Goal: Task Accomplishment & Management: Use online tool/utility

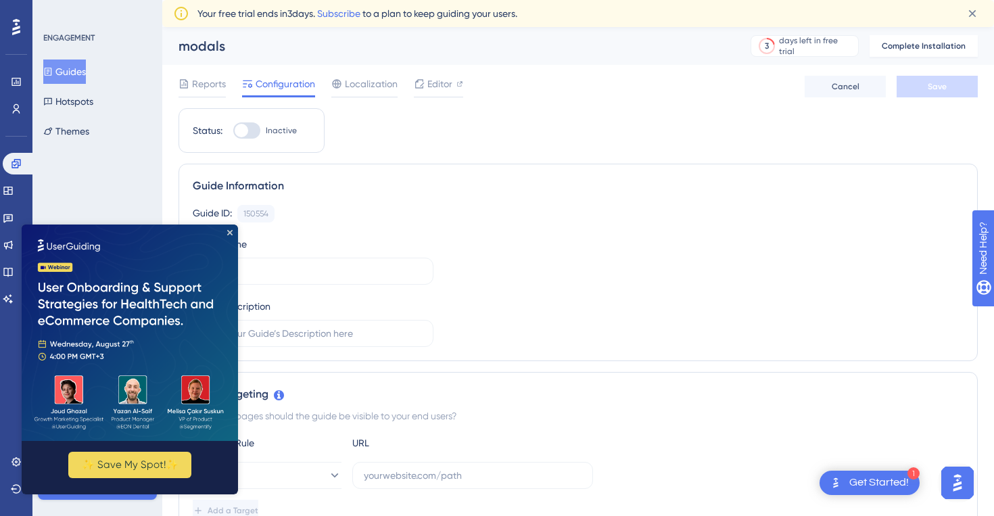
click at [234, 232] on img at bounding box center [130, 333] width 216 height 216
click at [229, 232] on icon "Close Preview" at bounding box center [229, 232] width 5 height 5
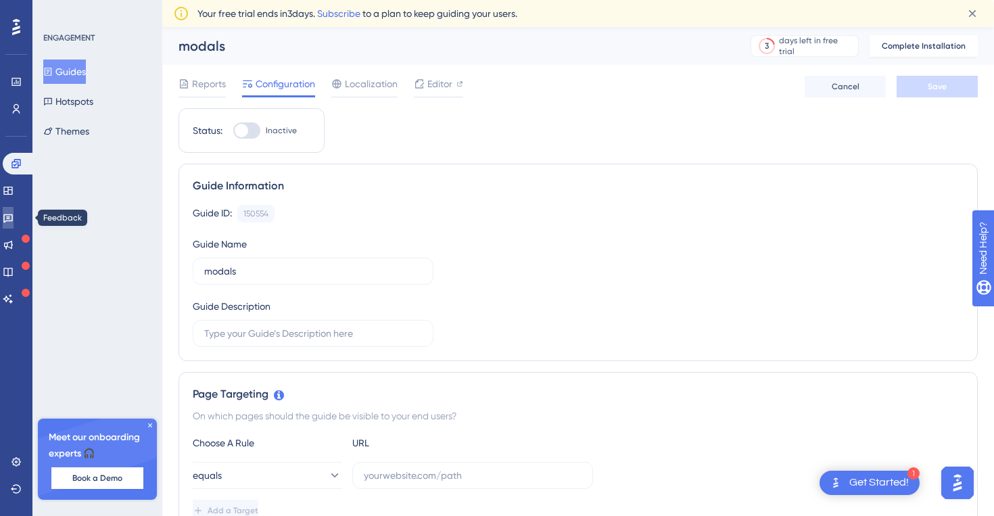
click at [9, 221] on link at bounding box center [8, 218] width 11 height 22
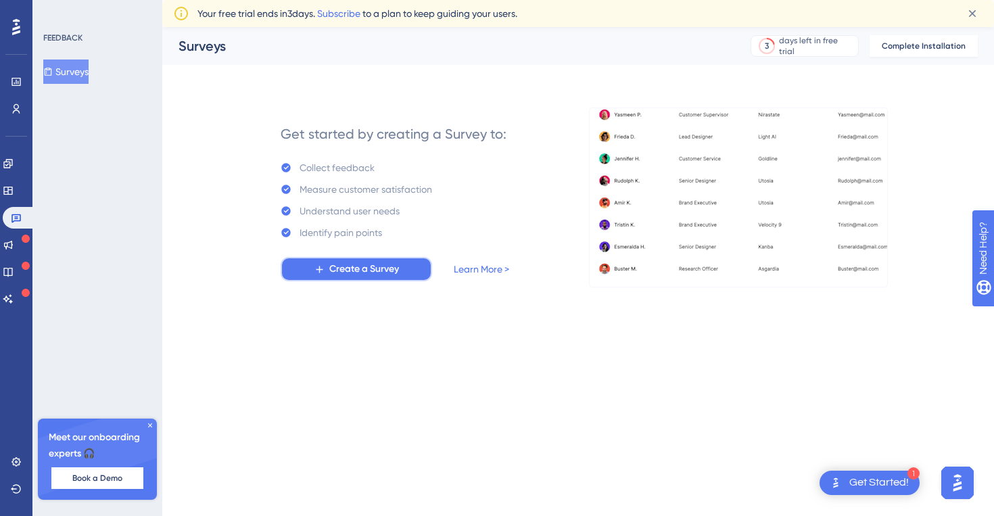
click at [316, 264] on icon at bounding box center [319, 269] width 11 height 11
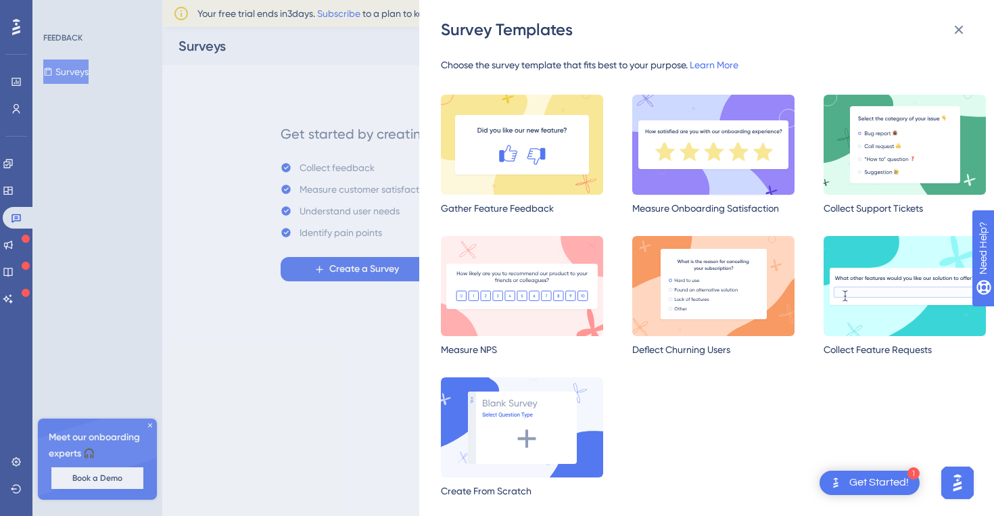
click at [678, 139] on img at bounding box center [713, 145] width 162 height 100
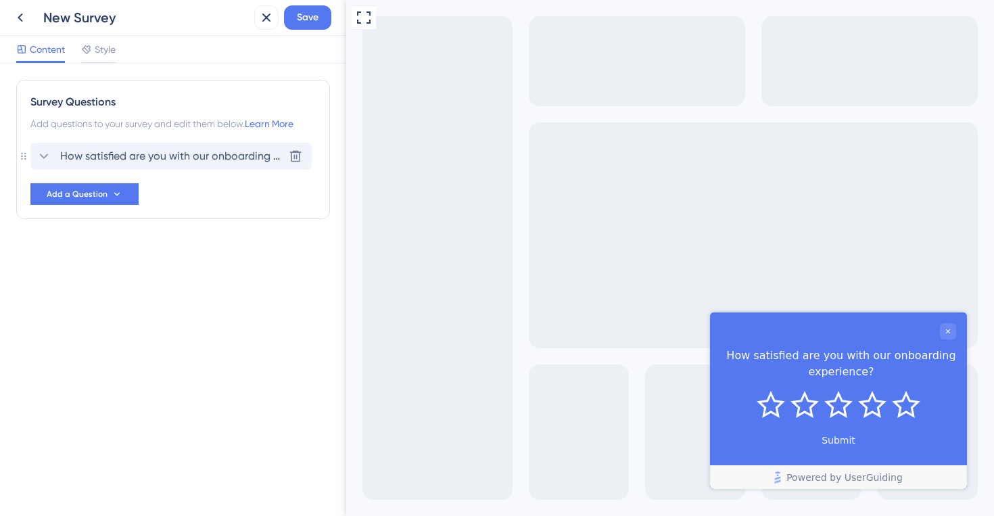
click at [49, 153] on icon at bounding box center [44, 156] width 16 height 16
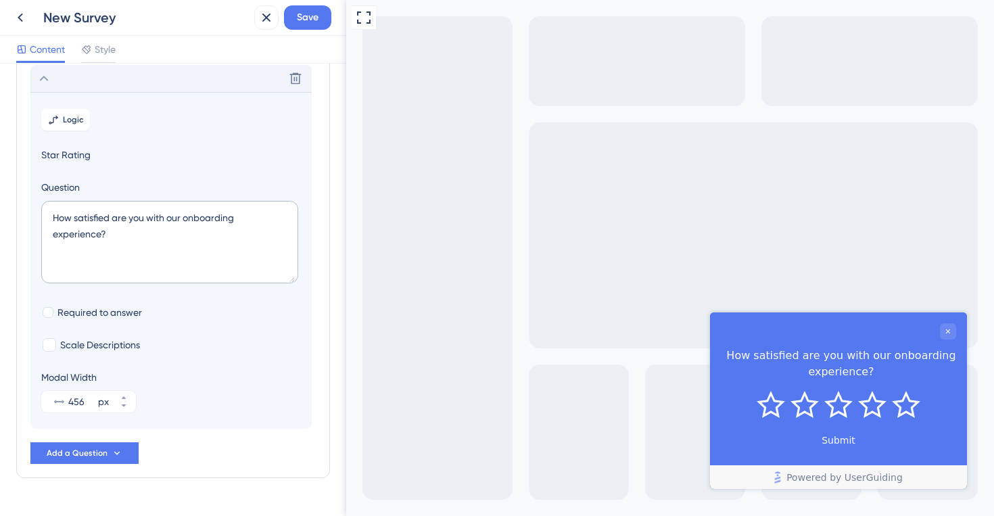
scroll to position [79, 0]
click at [108, 235] on textarea "How satisfied are you with our onboarding experience?" at bounding box center [169, 240] width 257 height 83
paste textarea "To gain deeper insights, you can also consider using logic-based surveys, which…"
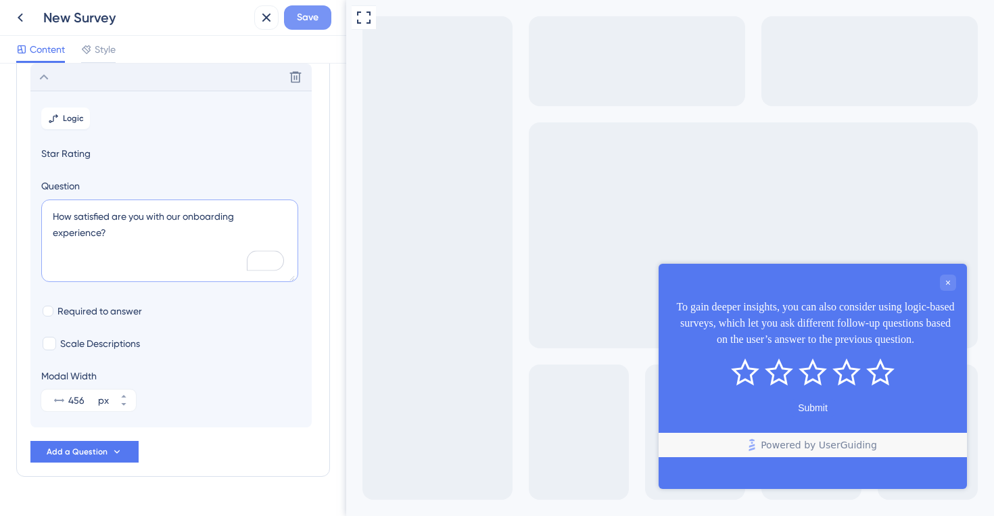
scroll to position [0, 0]
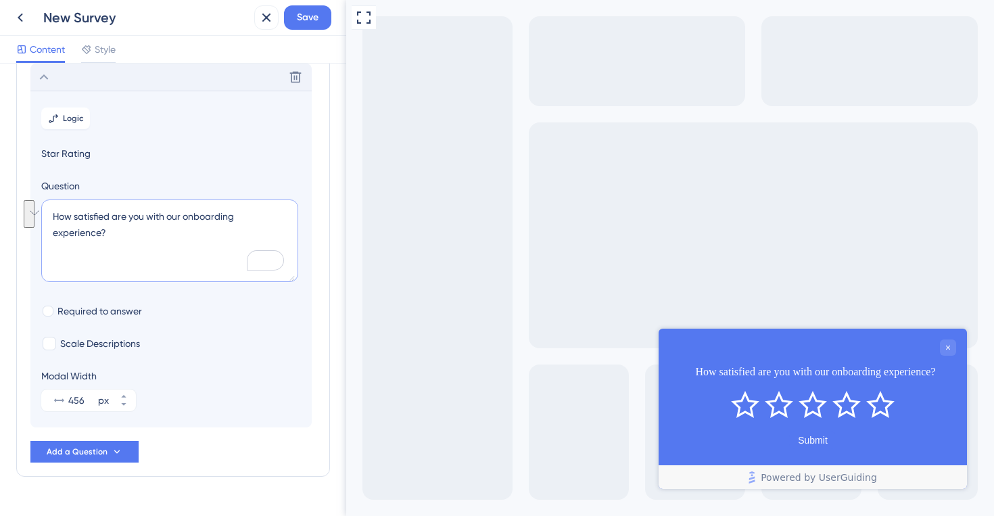
paste textarea "Did this tutorial help you complete your task"
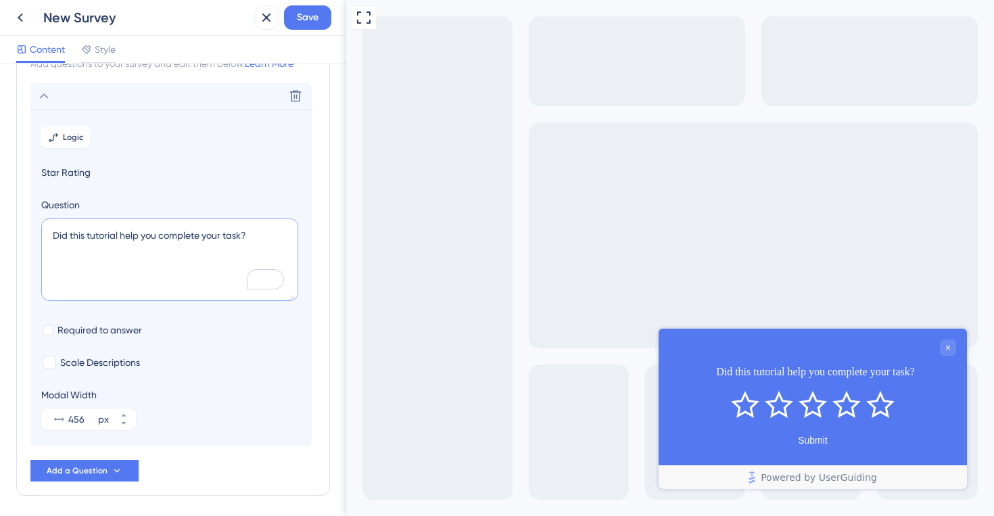
type textarea "Did this tutorial help you complete your task?"
click at [60, 173] on span "Star Rating" at bounding box center [171, 172] width 260 height 16
click at [290, 91] on icon at bounding box center [296, 96] width 14 height 14
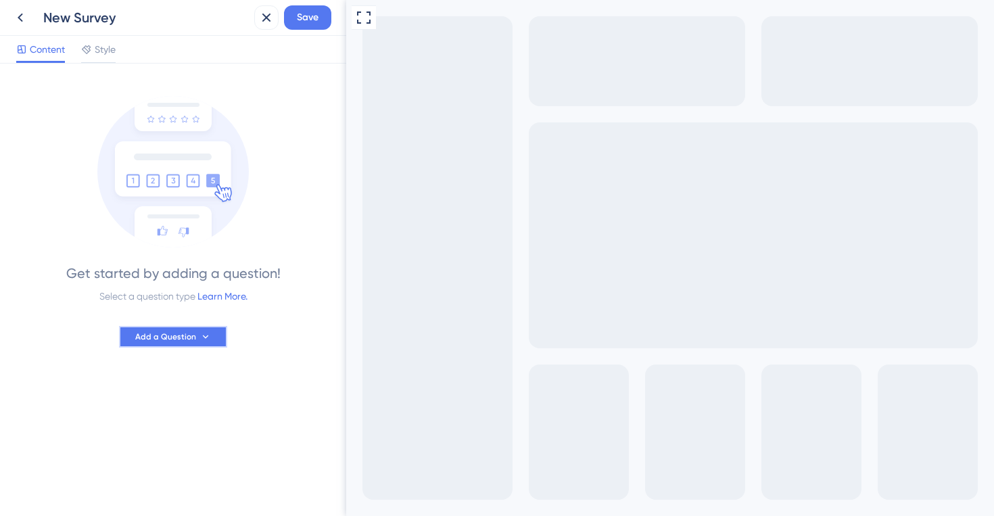
click at [156, 341] on span "Add a Question" at bounding box center [165, 336] width 61 height 11
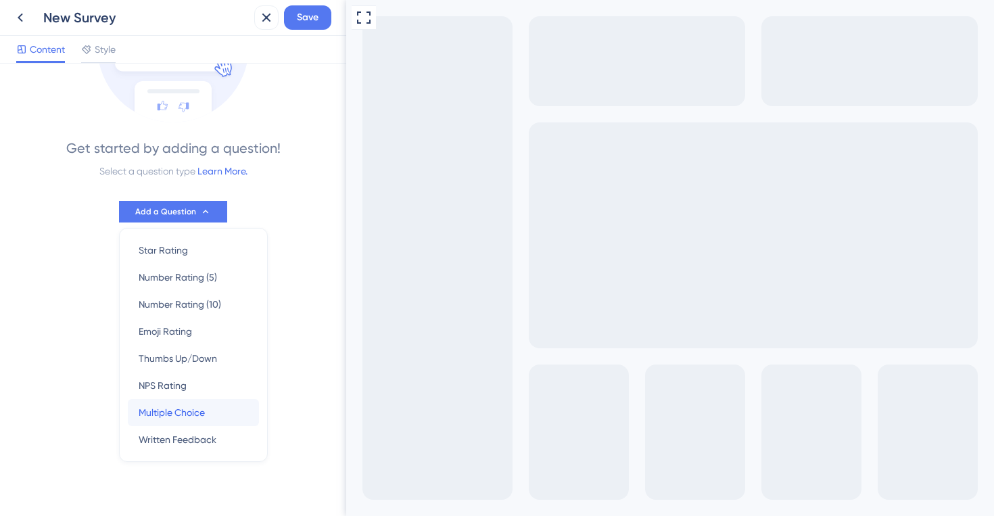
click at [170, 413] on span "Multiple Choice" at bounding box center [172, 412] width 66 height 16
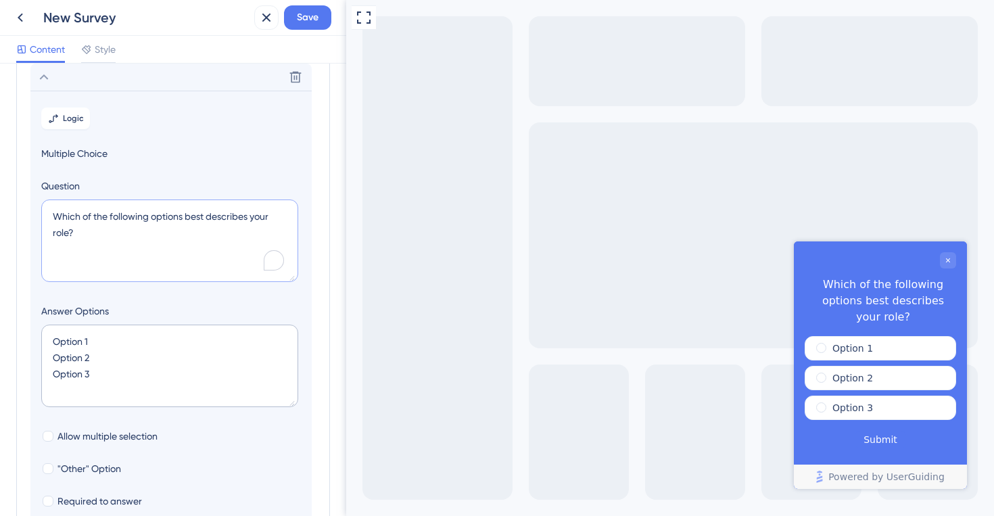
drag, startPoint x: 103, startPoint y: 248, endPoint x: 1, endPoint y: 218, distance: 105.7
click at [1, 218] on div "Survey Questions Add questions to your survey and edit them below. Learn More D…" at bounding box center [173, 290] width 346 height 452
paste textarea "Did this tutorial help you complete your task"
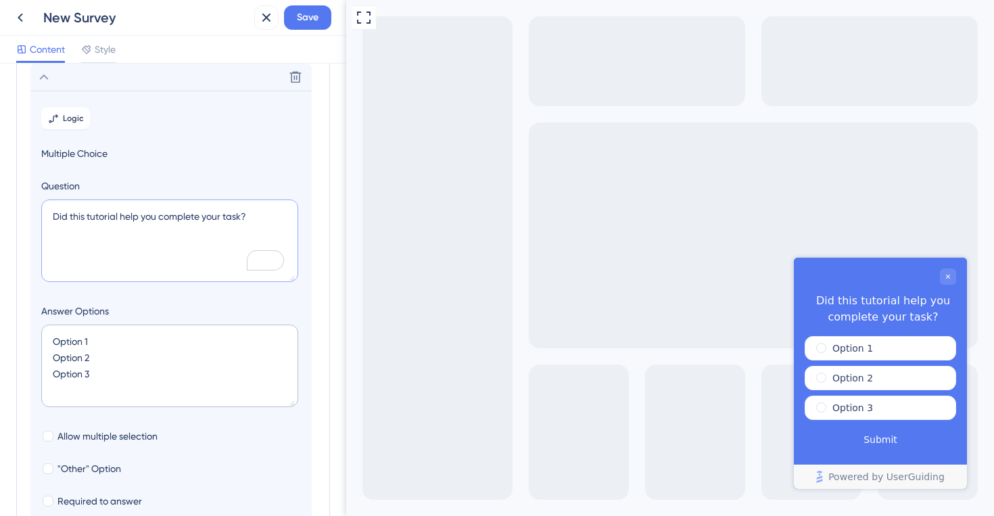
type textarea "Did this tutorial help you complete your task?"
drag, startPoint x: 97, startPoint y: 339, endPoint x: 0, endPoint y: 339, distance: 97.4
click at [0, 339] on div "Survey Questions Add questions to your survey and edit them below. Learn More D…" at bounding box center [173, 290] width 346 height 452
paste textarea "Yes, it was clear and easy."
drag, startPoint x: 105, startPoint y: 375, endPoint x: 0, endPoint y: 377, distance: 105.5
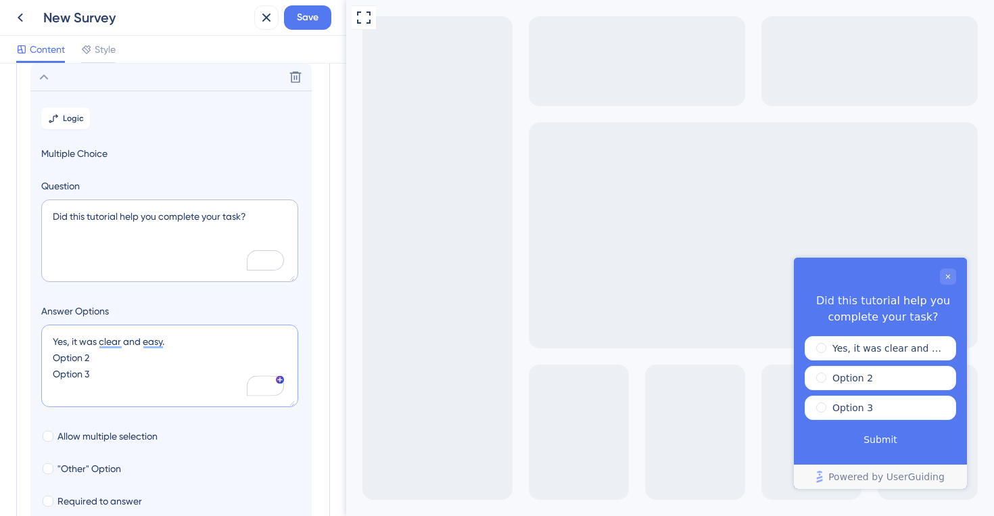
click at [0, 377] on div "Survey Questions Add questions to your survey and edit them below. Learn More D…" at bounding box center [173, 290] width 346 height 452
type textarea "Yes, it was clear and easy. Option 2"
type input "84"
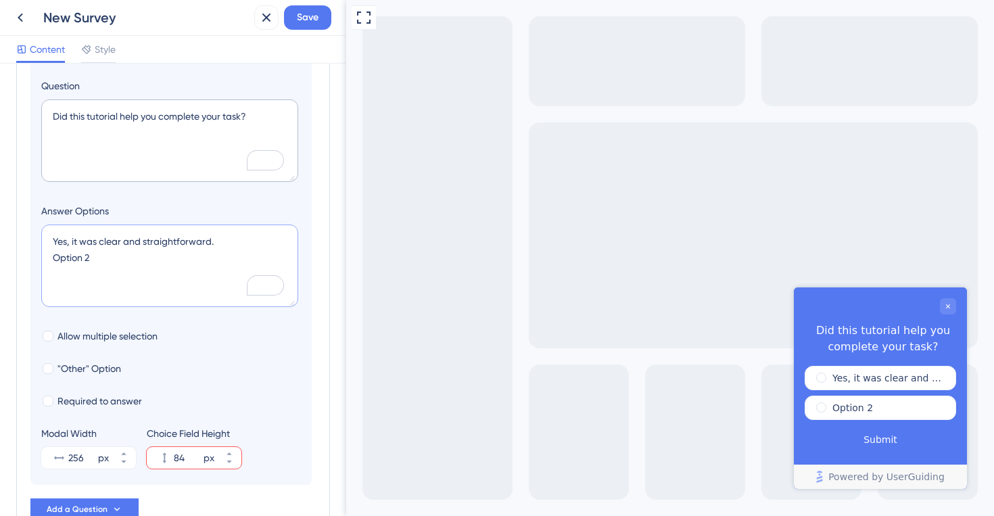
scroll to position [187, 0]
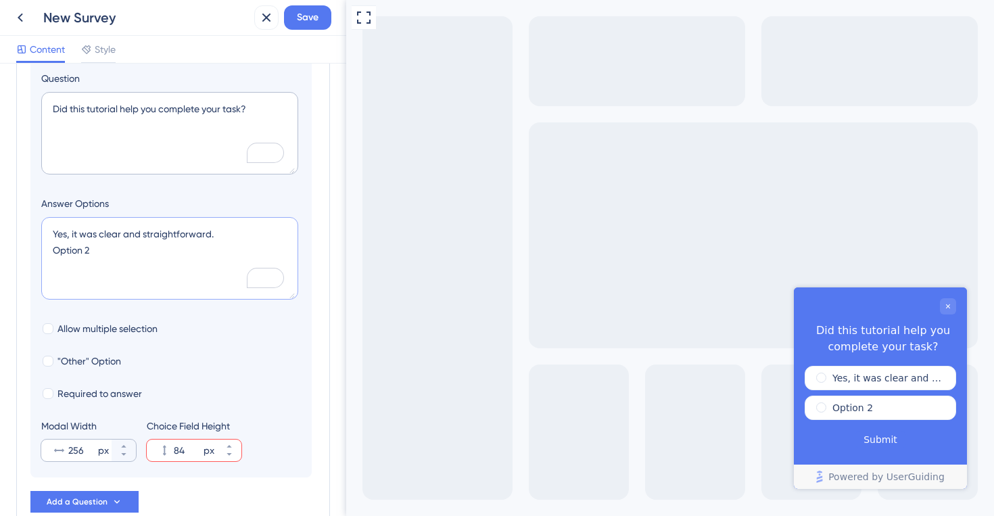
type textarea "Yes, it was clear and straightforward. Option 2"
drag, startPoint x: 87, startPoint y: 448, endPoint x: 18, endPoint y: 450, distance: 68.3
click at [18, 450] on div "Survey Questions Add questions to your survey and edit them below. Learn More D…" at bounding box center [173, 210] width 314 height 634
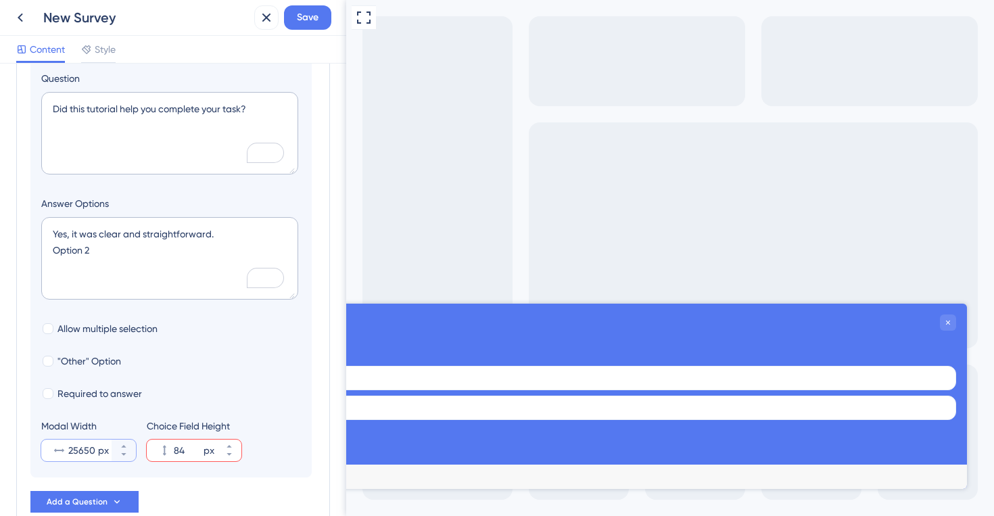
click at [80, 448] on input "25650" at bounding box center [81, 450] width 27 height 16
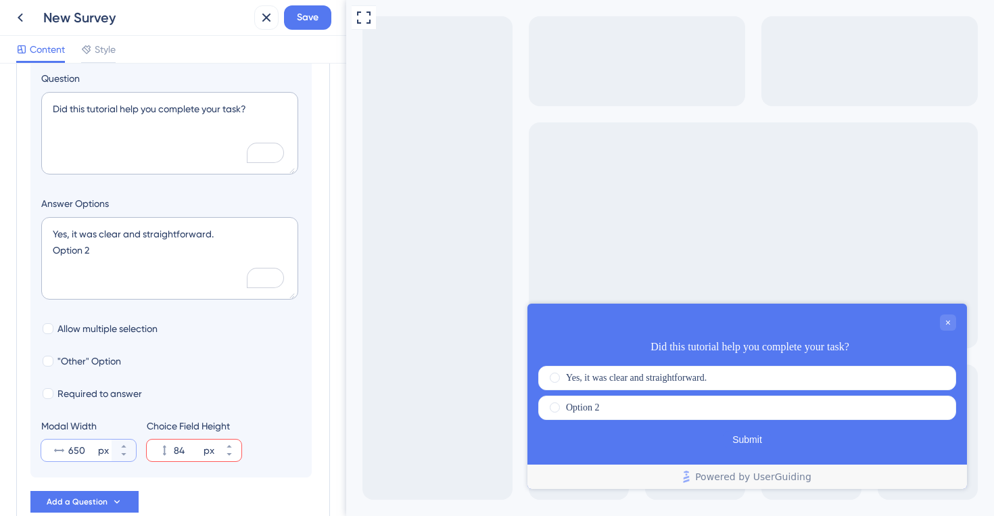
click at [74, 450] on input "650" at bounding box center [81, 450] width 27 height 16
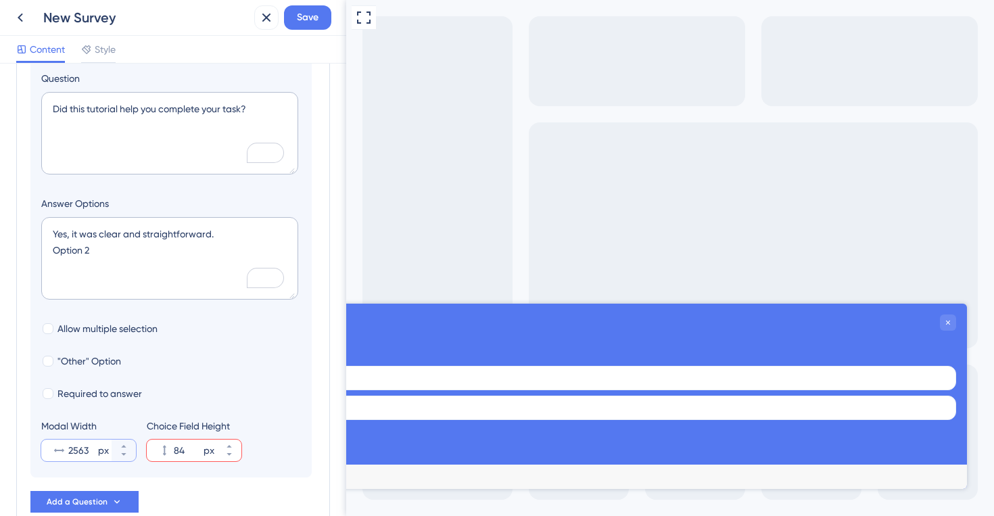
click at [81, 448] on input "2563" at bounding box center [81, 450] width 27 height 16
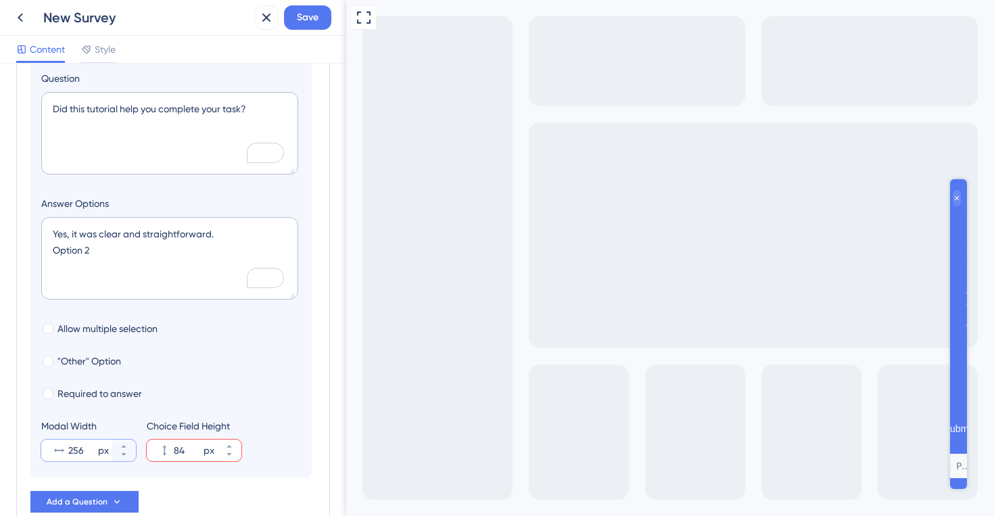
click at [75, 448] on input "256" at bounding box center [81, 450] width 27 height 16
click at [127, 442] on button "256 px" at bounding box center [124, 445] width 24 height 11
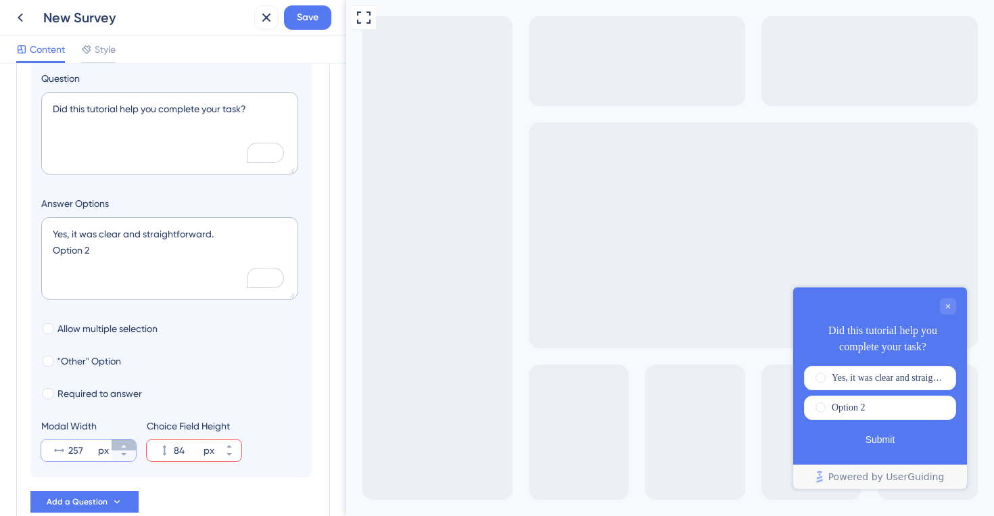
click at [127, 442] on button "257 px" at bounding box center [124, 445] width 24 height 11
click at [127, 442] on button "258 px" at bounding box center [124, 445] width 24 height 11
click at [127, 442] on button "259 px" at bounding box center [124, 445] width 24 height 11
click at [127, 442] on button "260 px" at bounding box center [124, 445] width 24 height 11
click at [127, 442] on button "261 px" at bounding box center [124, 445] width 24 height 11
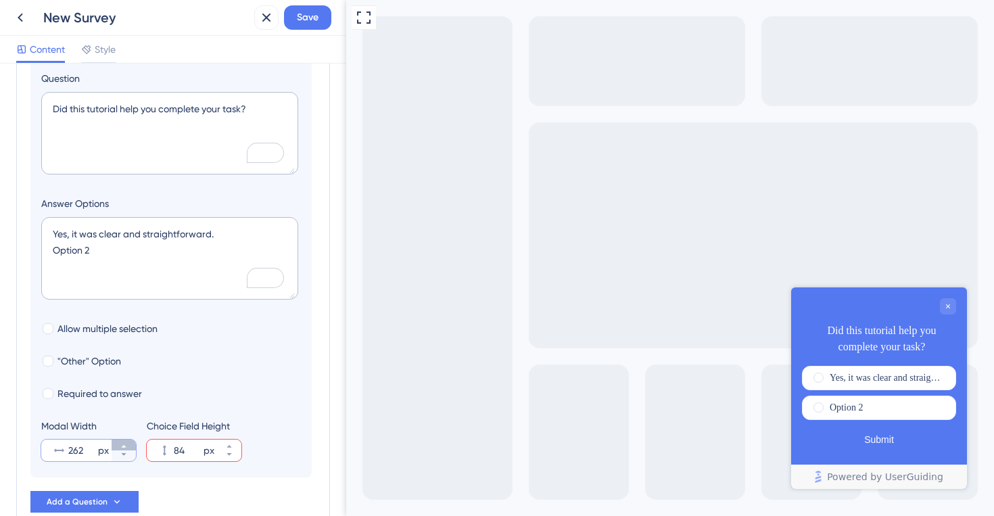
click at [127, 442] on button "262 px" at bounding box center [124, 445] width 24 height 11
click at [127, 442] on button "263 px" at bounding box center [124, 445] width 24 height 11
click at [127, 442] on button "264 px" at bounding box center [124, 445] width 24 height 11
click at [127, 442] on button "265 px" at bounding box center [124, 445] width 24 height 11
click at [127, 442] on button "266 px" at bounding box center [124, 445] width 24 height 11
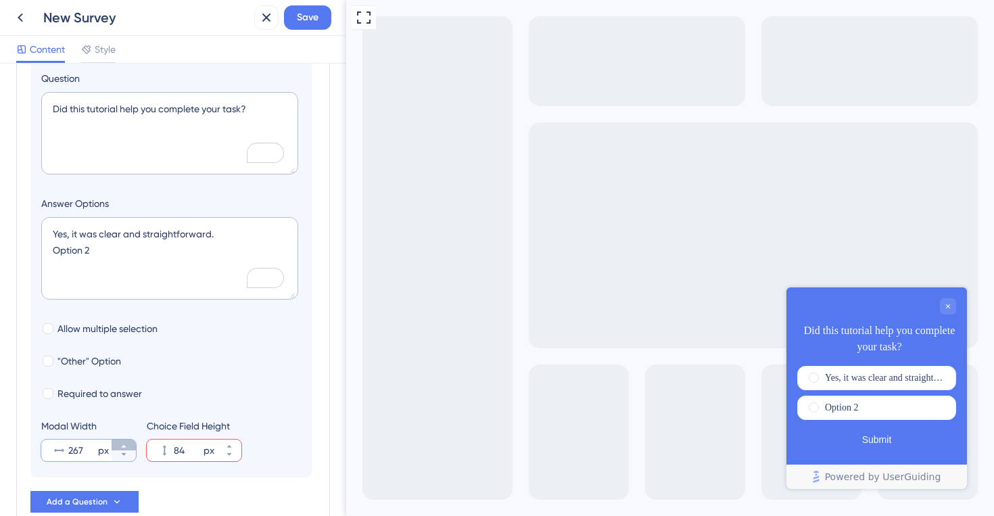
click at [127, 442] on button "267 px" at bounding box center [124, 445] width 24 height 11
click at [127, 442] on button "268 px" at bounding box center [124, 445] width 24 height 11
click at [127, 442] on button "269 px" at bounding box center [124, 445] width 24 height 11
click at [127, 442] on button "270 px" at bounding box center [124, 445] width 24 height 11
click at [127, 442] on button "271 px" at bounding box center [124, 445] width 24 height 11
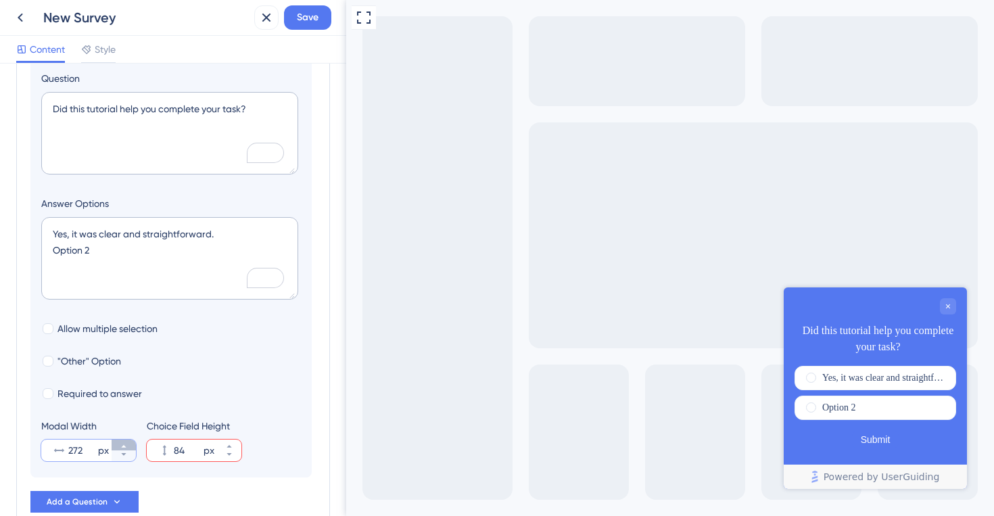
click at [127, 442] on button "272 px" at bounding box center [124, 445] width 24 height 11
click at [127, 442] on button "273 px" at bounding box center [124, 445] width 24 height 11
click at [127, 442] on button "274 px" at bounding box center [124, 445] width 24 height 11
click at [127, 442] on button "275 px" at bounding box center [124, 445] width 24 height 11
click at [127, 442] on button "276 px" at bounding box center [124, 445] width 24 height 11
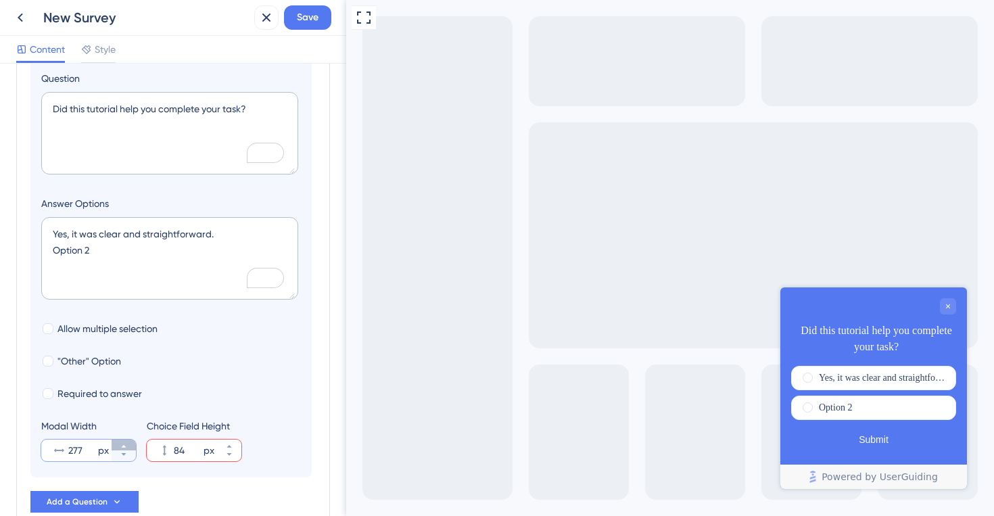
click at [127, 442] on button "277 px" at bounding box center [124, 445] width 24 height 11
click at [127, 442] on button "278 px" at bounding box center [124, 445] width 24 height 11
click at [127, 442] on button "279 px" at bounding box center [124, 445] width 24 height 11
click at [127, 442] on button "280 px" at bounding box center [124, 445] width 24 height 11
click at [127, 442] on button "281 px" at bounding box center [124, 445] width 24 height 11
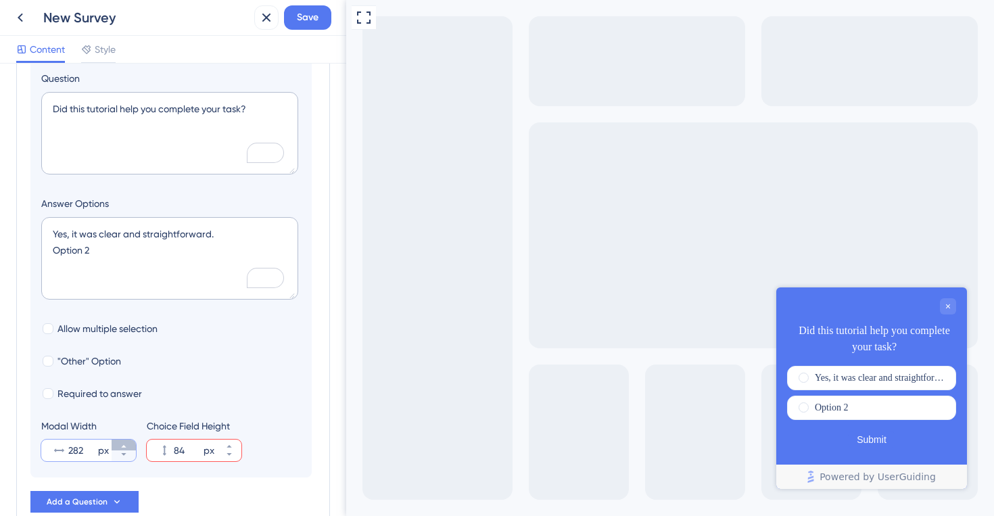
click at [127, 442] on button "282 px" at bounding box center [124, 445] width 24 height 11
click at [127, 442] on button "283 px" at bounding box center [124, 445] width 24 height 11
click at [127, 442] on button "284 px" at bounding box center [124, 445] width 24 height 11
click at [127, 442] on button "285 px" at bounding box center [124, 445] width 24 height 11
click at [127, 442] on button "286 px" at bounding box center [124, 445] width 24 height 11
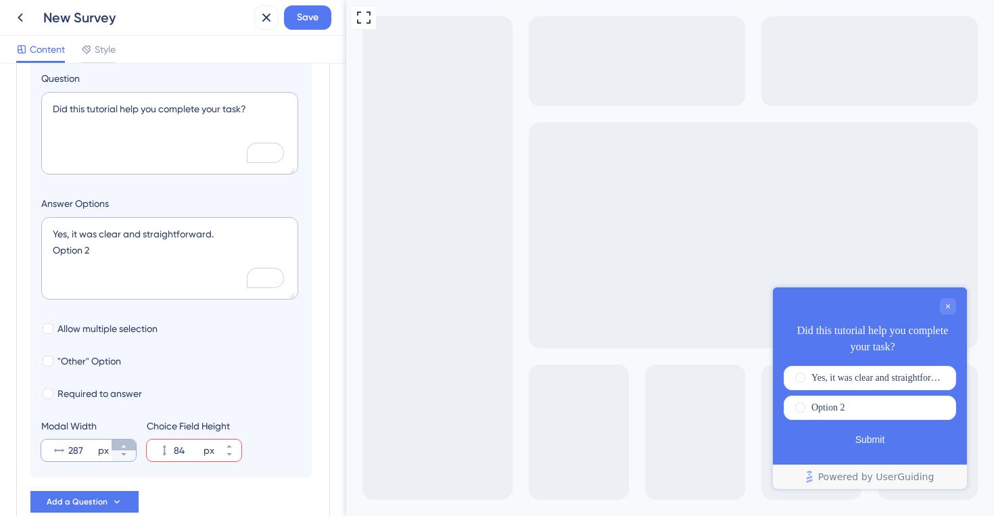
click at [127, 442] on button "287 px" at bounding box center [124, 445] width 24 height 11
click at [127, 442] on button "288 px" at bounding box center [124, 445] width 24 height 11
click at [127, 442] on button "289 px" at bounding box center [124, 445] width 24 height 11
click at [127, 442] on button "290 px" at bounding box center [124, 445] width 24 height 11
click at [127, 442] on button "291 px" at bounding box center [124, 445] width 24 height 11
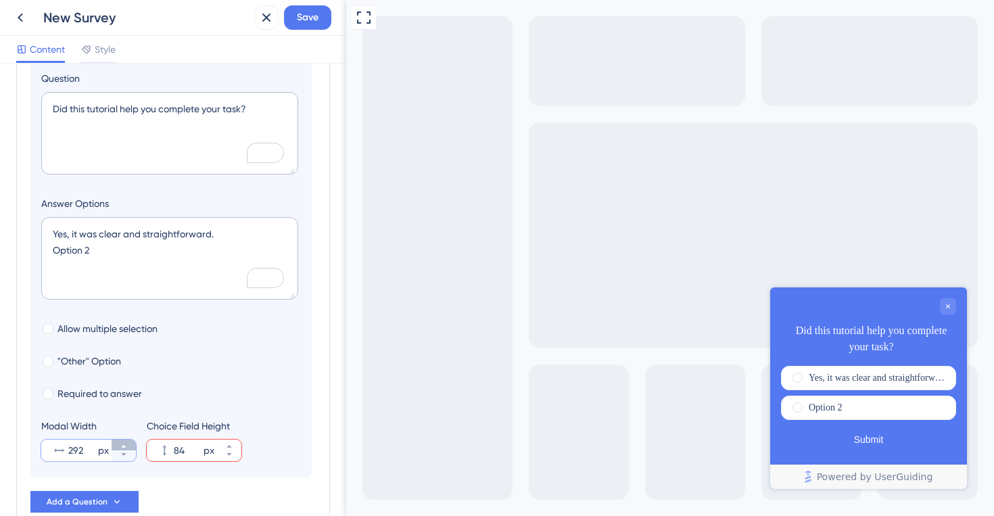
click at [127, 442] on button "292 px" at bounding box center [124, 445] width 24 height 11
click at [127, 442] on button "293 px" at bounding box center [124, 445] width 24 height 11
click at [127, 442] on button "294 px" at bounding box center [124, 445] width 24 height 11
click at [127, 442] on button "295 px" at bounding box center [124, 445] width 24 height 11
click at [127, 442] on button "296 px" at bounding box center [124, 445] width 24 height 11
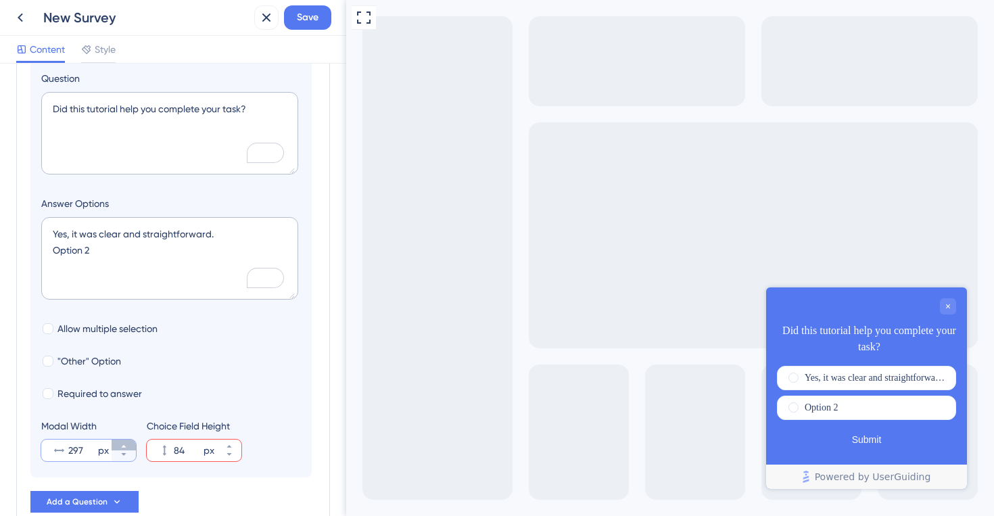
click at [127, 442] on button "297 px" at bounding box center [124, 445] width 24 height 11
click at [127, 442] on button "298 px" at bounding box center [124, 445] width 24 height 11
click at [127, 442] on button "299 px" at bounding box center [124, 445] width 24 height 11
click at [127, 442] on button "300 px" at bounding box center [124, 445] width 24 height 11
click at [127, 442] on button "301 px" at bounding box center [124, 445] width 24 height 11
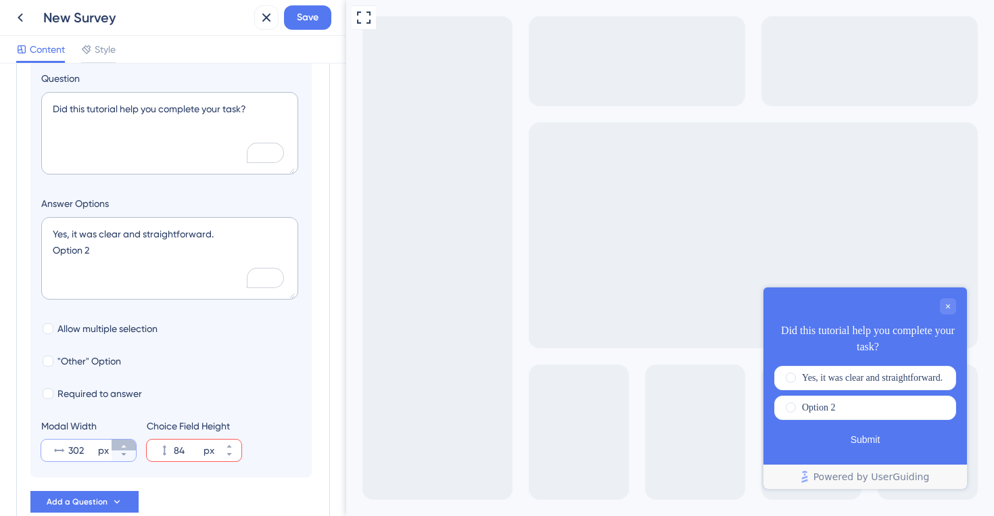
click at [127, 442] on button "302 px" at bounding box center [124, 445] width 24 height 11
click at [127, 442] on button "303 px" at bounding box center [124, 445] width 24 height 11
click at [127, 442] on button "304 px" at bounding box center [124, 445] width 24 height 11
click at [127, 442] on button "305 px" at bounding box center [124, 445] width 24 height 11
click at [127, 442] on button "306 px" at bounding box center [124, 445] width 24 height 11
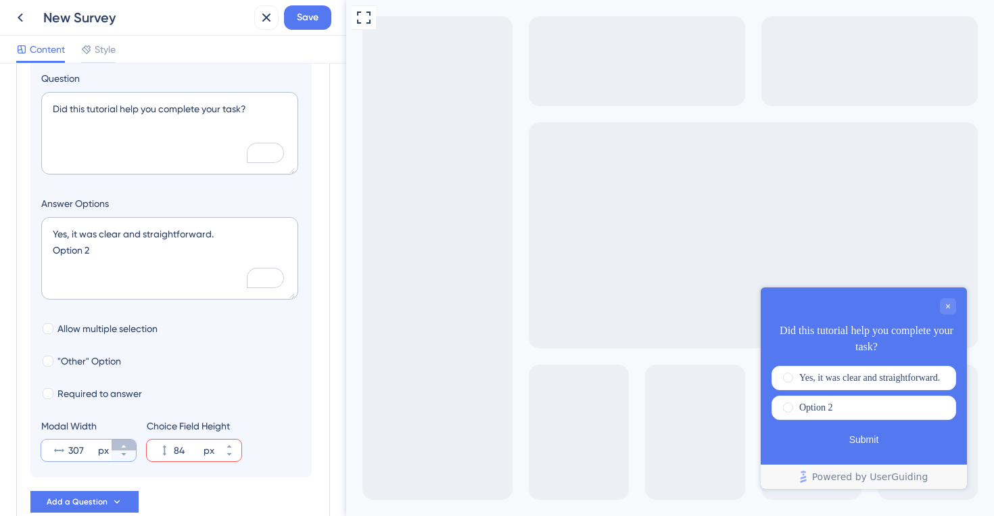
click at [127, 442] on button "307 px" at bounding box center [124, 445] width 24 height 11
click at [127, 442] on button "308 px" at bounding box center [124, 445] width 24 height 11
click at [127, 442] on button "309 px" at bounding box center [124, 445] width 24 height 11
click at [127, 442] on button "310 px" at bounding box center [124, 445] width 24 height 11
click at [127, 442] on button "311 px" at bounding box center [124, 445] width 24 height 11
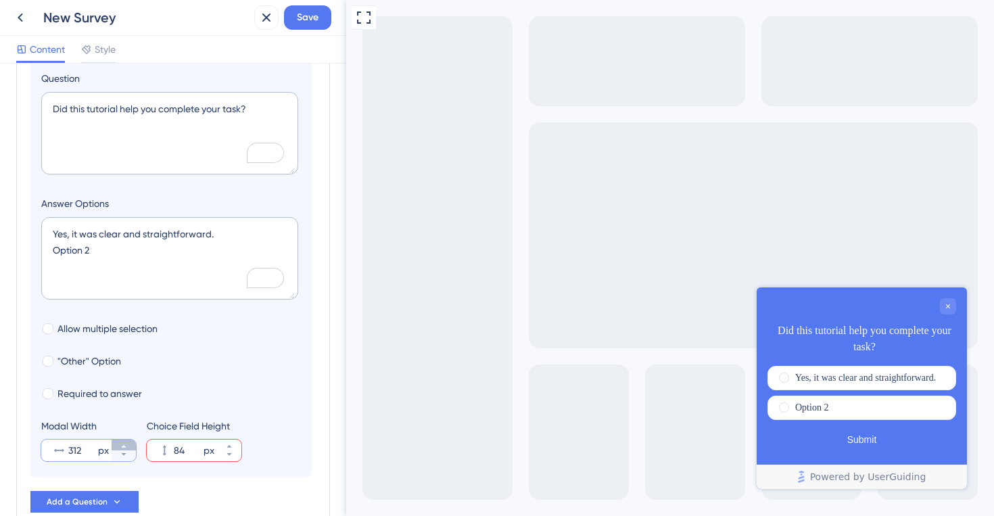
click at [127, 442] on button "312 px" at bounding box center [124, 445] width 24 height 11
click at [127, 442] on button "313 px" at bounding box center [124, 445] width 24 height 11
click at [127, 442] on button "314 px" at bounding box center [124, 445] width 24 height 11
click at [127, 442] on button "315 px" at bounding box center [124, 445] width 24 height 11
click at [127, 442] on button "316 px" at bounding box center [124, 445] width 24 height 11
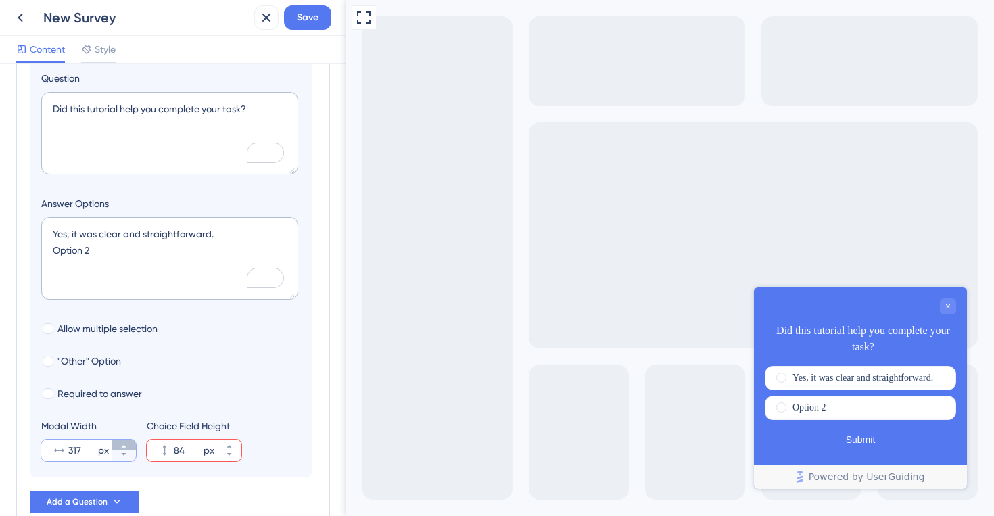
click at [127, 442] on button "317 px" at bounding box center [124, 445] width 24 height 11
click at [127, 442] on button "318 px" at bounding box center [124, 445] width 24 height 11
click at [127, 442] on button "319 px" at bounding box center [124, 445] width 24 height 11
click at [127, 442] on button "320 px" at bounding box center [124, 445] width 24 height 11
click at [127, 442] on button "321 px" at bounding box center [124, 445] width 24 height 11
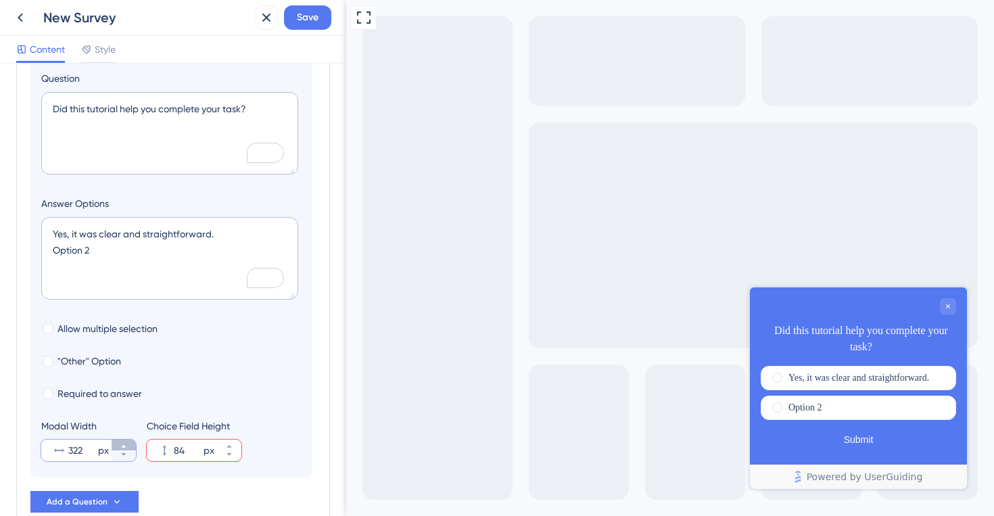
click at [127, 442] on button "322 px" at bounding box center [124, 445] width 24 height 11
click at [127, 442] on button "323 px" at bounding box center [124, 445] width 24 height 11
click at [127, 442] on button "324 px" at bounding box center [124, 445] width 24 height 11
click at [127, 442] on button "325 px" at bounding box center [124, 445] width 24 height 11
click at [127, 442] on button "326 px" at bounding box center [124, 445] width 24 height 11
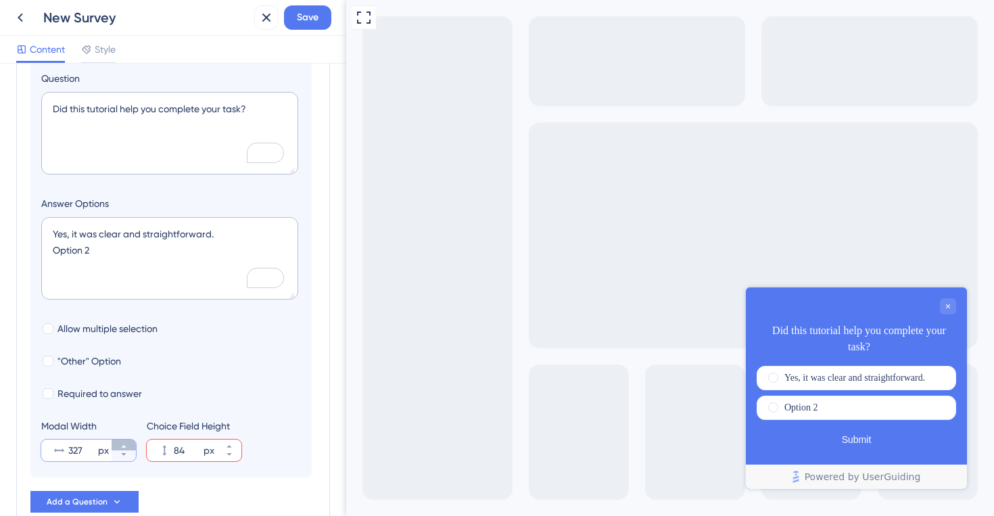
click at [127, 442] on button "327 px" at bounding box center [124, 445] width 24 height 11
click at [127, 442] on button "328 px" at bounding box center [124, 445] width 24 height 11
click at [127, 442] on button "329 px" at bounding box center [124, 445] width 24 height 11
click at [127, 442] on button "330 px" at bounding box center [124, 445] width 24 height 11
click at [127, 442] on button "331 px" at bounding box center [124, 445] width 24 height 11
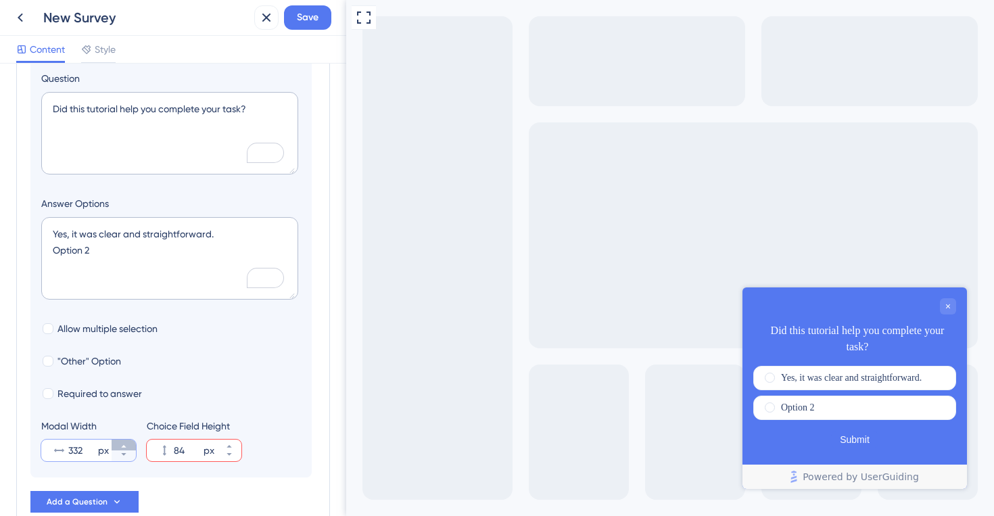
click at [127, 442] on button "332 px" at bounding box center [124, 445] width 24 height 11
type input "333"
click at [108, 248] on textarea "Yes, it was clear and straightforward. Option 2" at bounding box center [169, 258] width 257 height 83
click at [173, 231] on textarea "Yes, it was clear and straightforward. Option 2" at bounding box center [169, 258] width 257 height 83
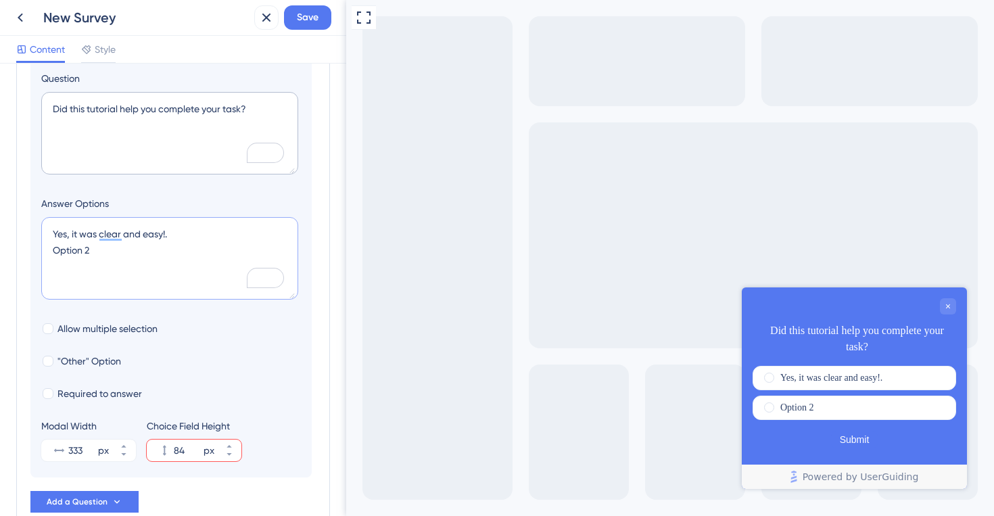
click at [191, 243] on textarea "Yes, it was clear and easy!. Option 2" at bounding box center [169, 258] width 257 height 83
click at [180, 229] on textarea "Yes, it was clear and easy!. Option" at bounding box center [169, 258] width 257 height 83
click at [154, 264] on textarea "Yes, it was clear and easy! Option" at bounding box center [169, 258] width 257 height 83
drag, startPoint x: 96, startPoint y: 252, endPoint x: 0, endPoint y: 252, distance: 96.0
click at [0, 252] on div "Survey Questions Add questions to your survey and edit them below. Learn More D…" at bounding box center [173, 290] width 346 height 452
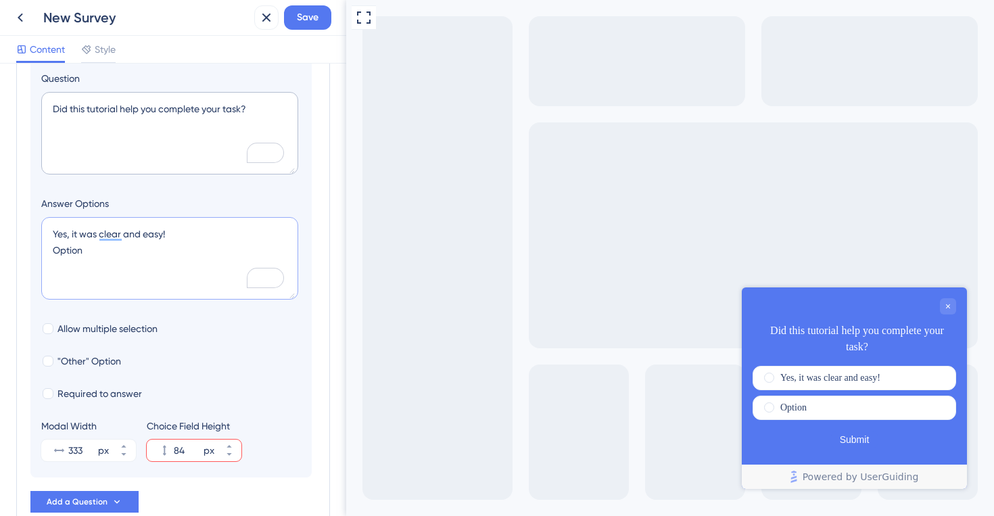
paste textarea "No, I got stuck."
type textarea "Yes, it was clear and easy! No, I got stuck..."
click at [239, 365] on div ""Other" Option" at bounding box center [171, 361] width 260 height 16
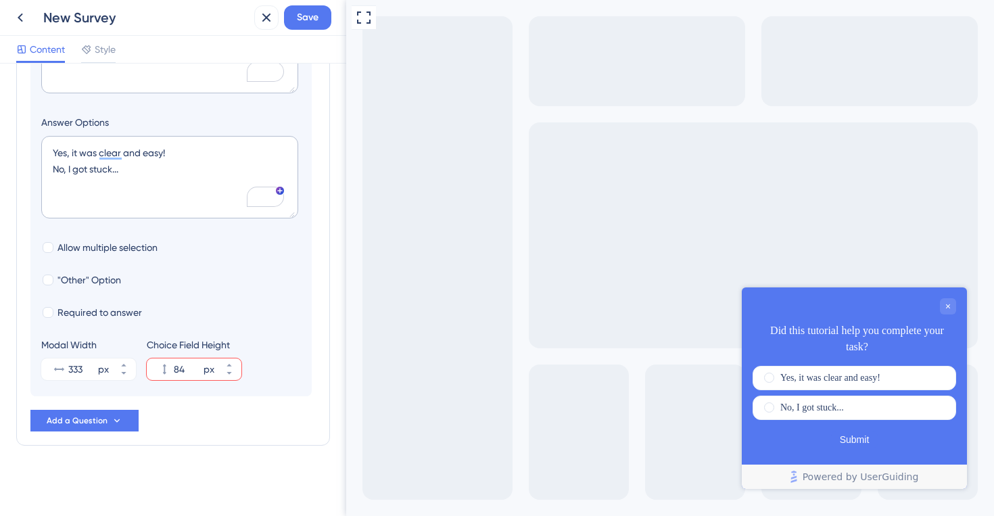
scroll to position [268, 0]
click at [166, 483] on div "Survey Questions Add questions to your survey and edit them below. Learn More D…" at bounding box center [173, 156] width 314 height 688
click at [106, 416] on span "Add a Question" at bounding box center [77, 420] width 61 height 11
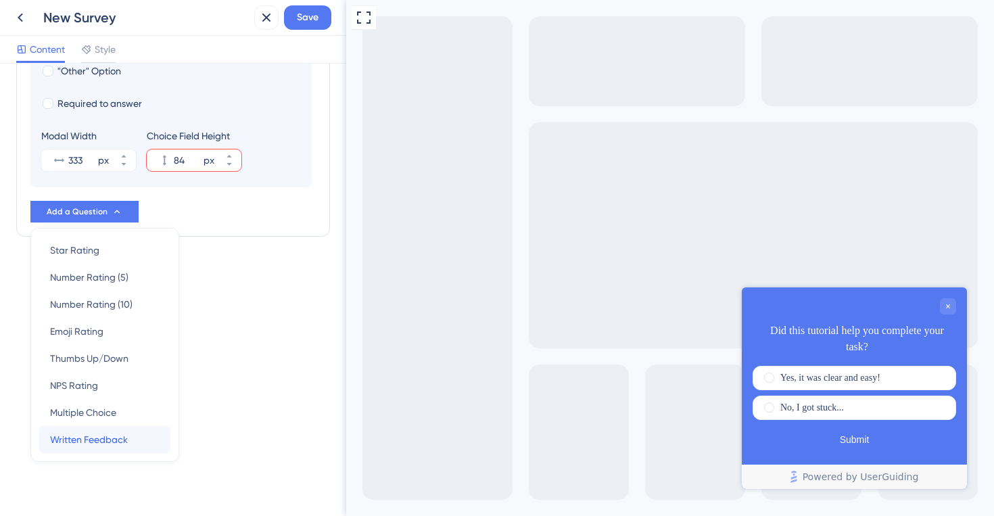
click at [79, 448] on div "Written Feedback Written Feedback" at bounding box center [105, 439] width 110 height 27
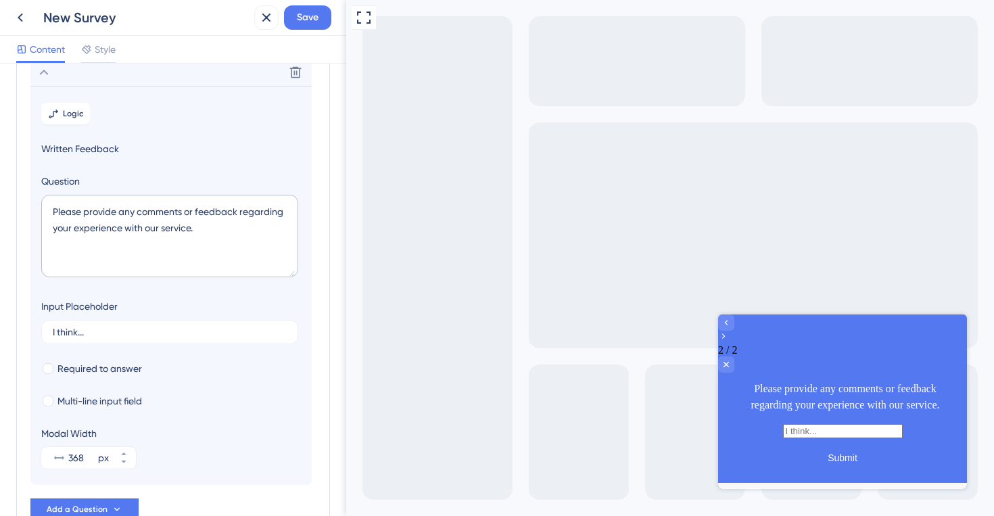
scroll to position [117, 0]
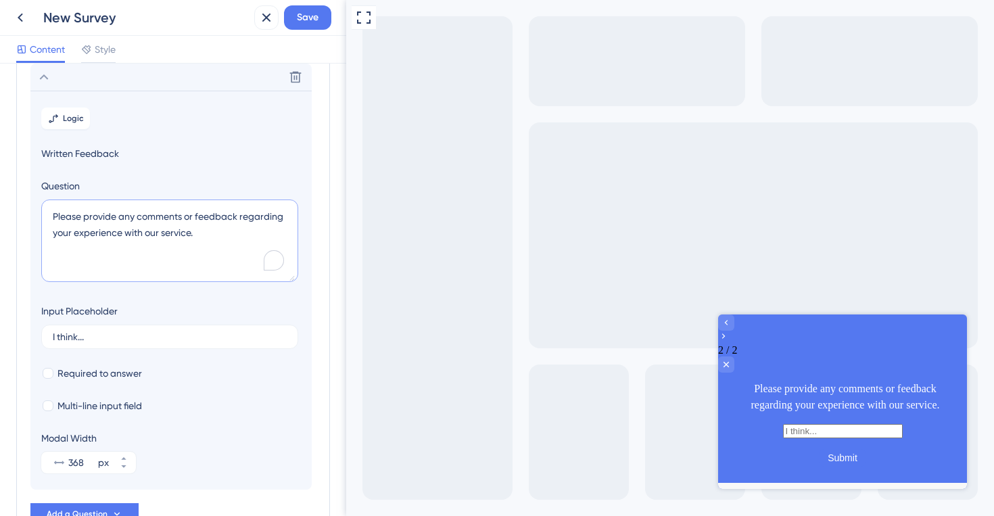
drag, startPoint x: 212, startPoint y: 231, endPoint x: 14, endPoint y: 217, distance: 197.9
click at [14, 217] on div "Survey Questions Add questions to your survey and edit them below. Learn More D…" at bounding box center [173, 290] width 346 height 452
paste textarea "Awesome! Which step did you find most helpful in achieving your goal?"
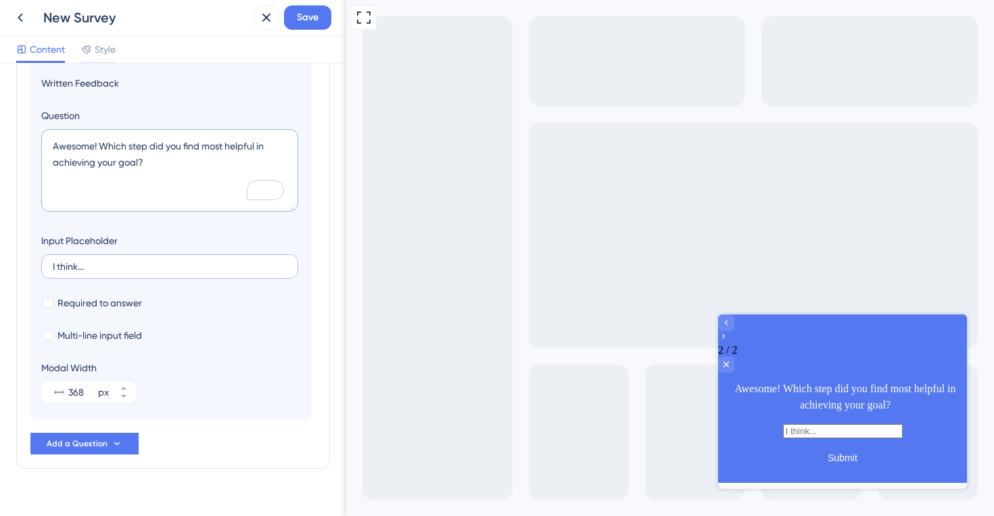
scroll to position [210, 0]
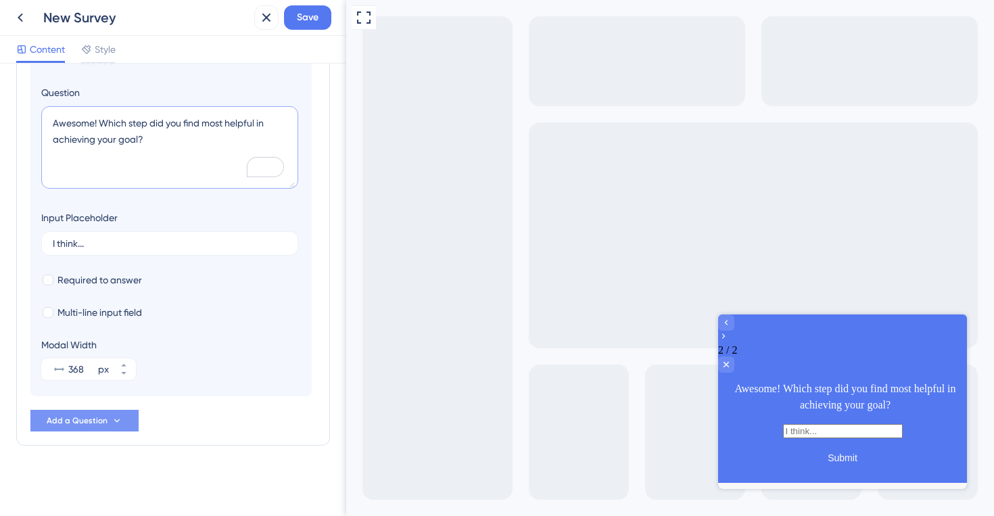
type textarea "Awesome! Which step did you find most helpful in achieving your goal?"
click at [88, 417] on span "Add a Question" at bounding box center [77, 420] width 61 height 11
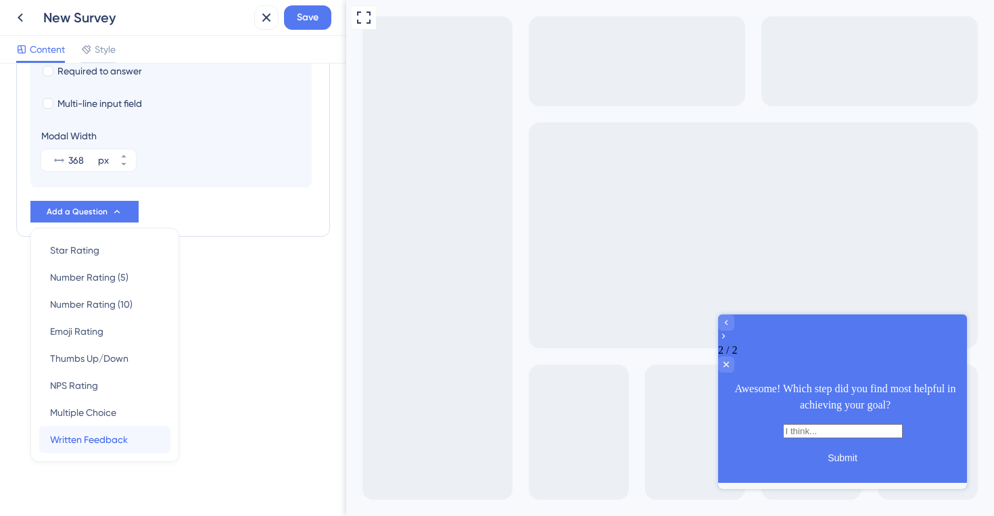
click at [66, 433] on span "Written Feedback" at bounding box center [89, 439] width 78 height 16
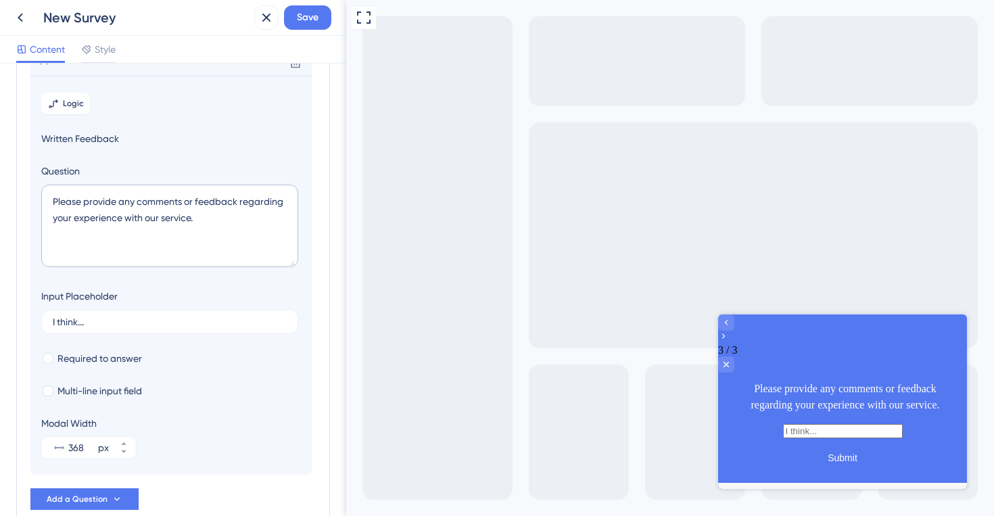
scroll to position [155, 0]
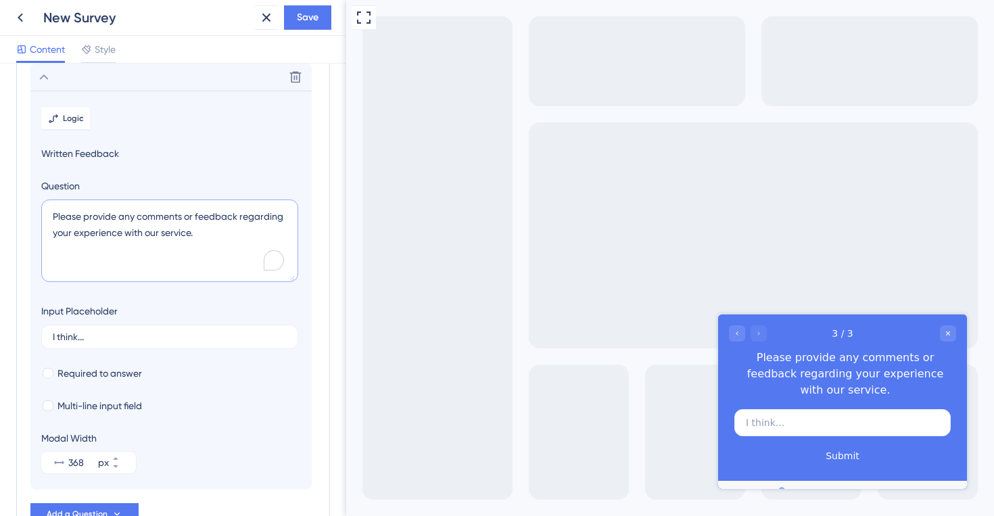
drag, startPoint x: 216, startPoint y: 238, endPoint x: 4, endPoint y: 214, distance: 213.1
click at [4, 214] on div "Survey Questions Add questions to your survey and edit them below. Learn More D…" at bounding box center [173, 290] width 346 height 452
paste textarea "Thanks for letting us know! Which part caused the most confusion, so we can imp…"
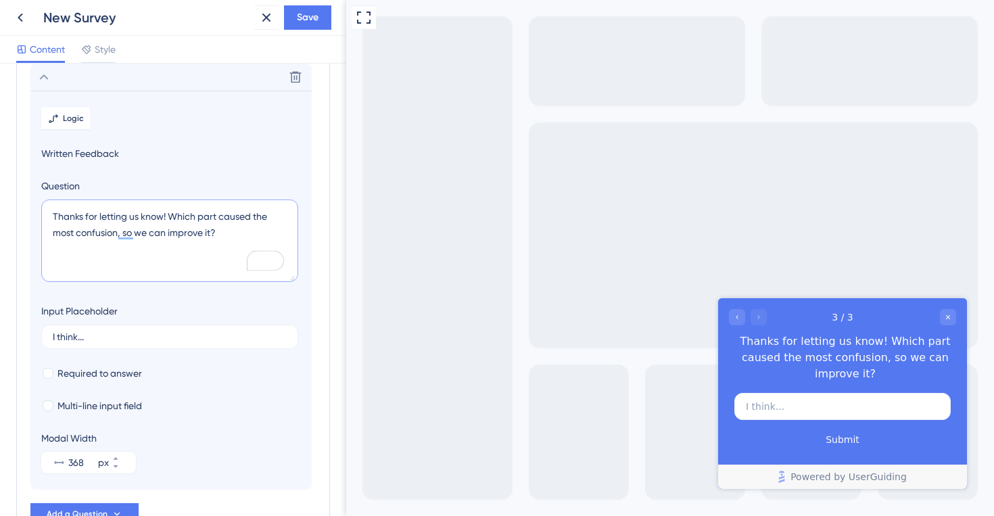
type textarea "Thanks for letting us know! Which part caused the most confusion, so we can imp…"
click at [148, 302] on section "Logic Written Feedback Question Thanks for letting us know! Which part caused t…" at bounding box center [170, 290] width 281 height 399
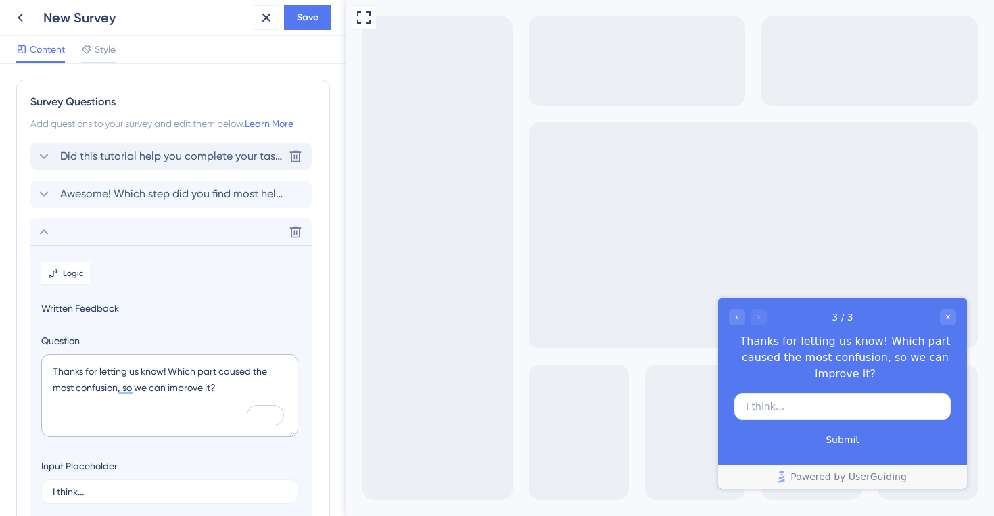
click at [68, 147] on div "Did this tutorial help you complete your task? Delete" at bounding box center [170, 156] width 281 height 27
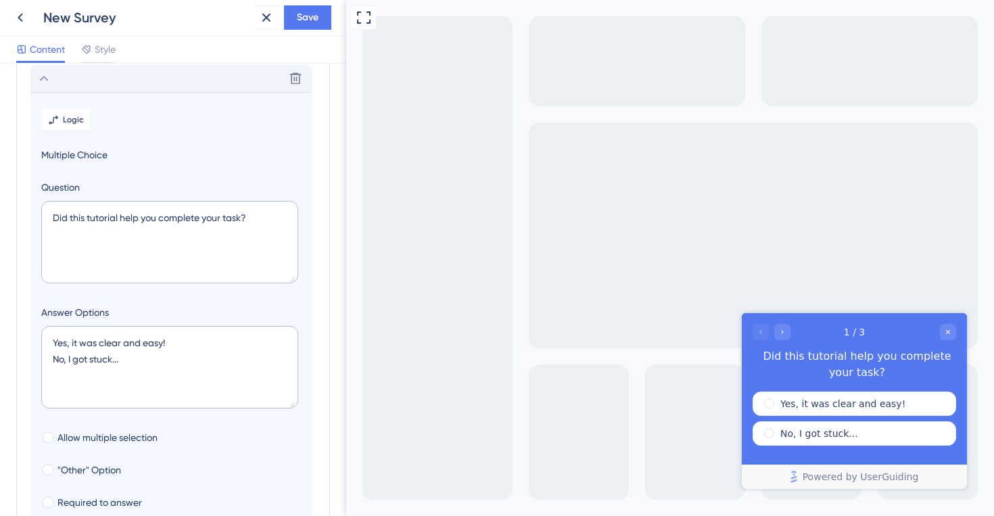
scroll to position [79, 0]
click at [52, 114] on icon at bounding box center [53, 118] width 11 height 11
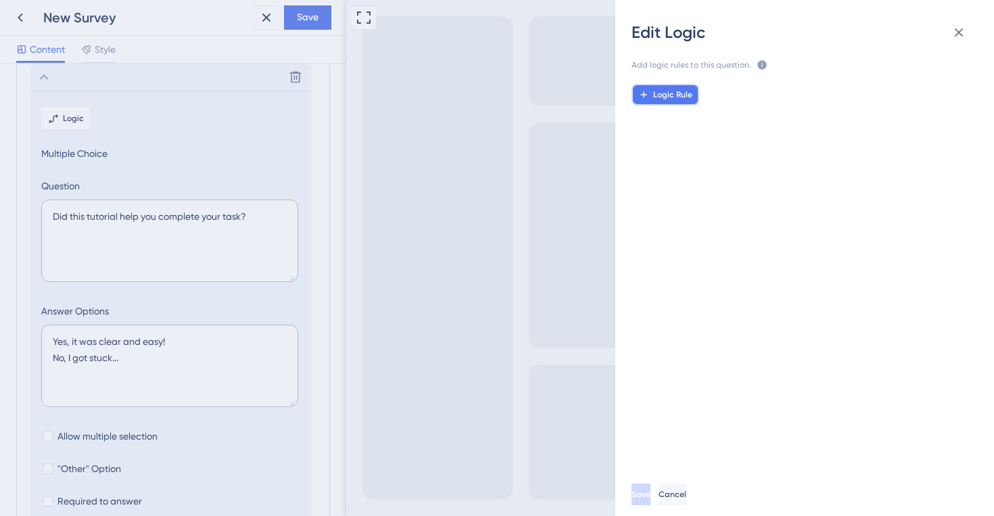
click at [661, 100] on button "Logic Rule" at bounding box center [666, 95] width 68 height 22
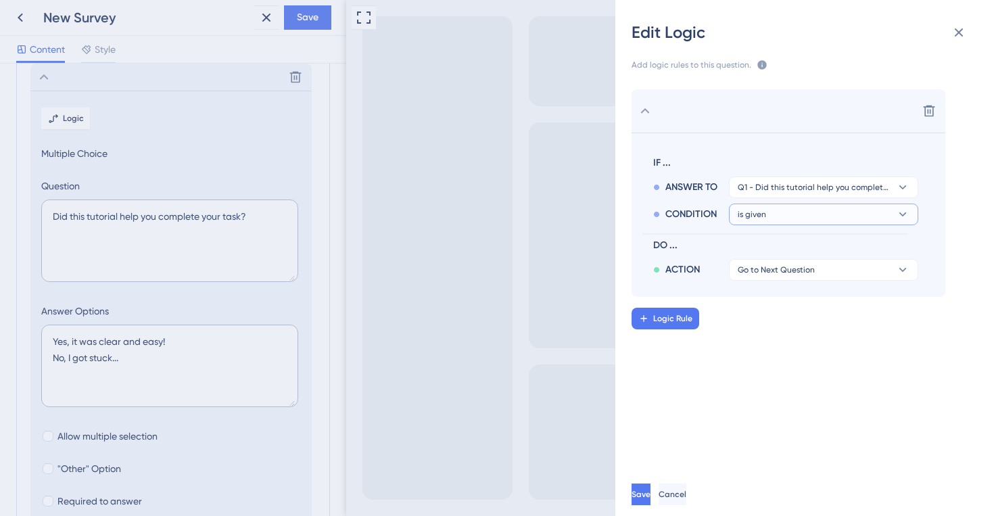
click at [761, 211] on span "is given" at bounding box center [752, 214] width 28 height 11
click at [765, 256] on span "is given" at bounding box center [759, 253] width 32 height 16
click at [768, 273] on span "Go to Next Question" at bounding box center [776, 269] width 77 height 11
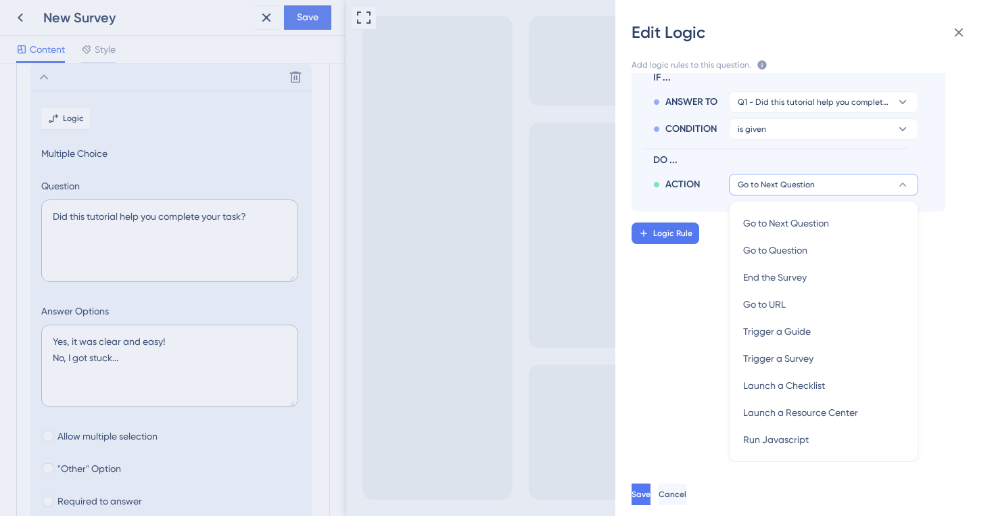
click at [684, 280] on div "Delete IF ... ANSWER TO Q1 - Did this tutorial help you complete your task? CON…" at bounding box center [810, 267] width 400 height 389
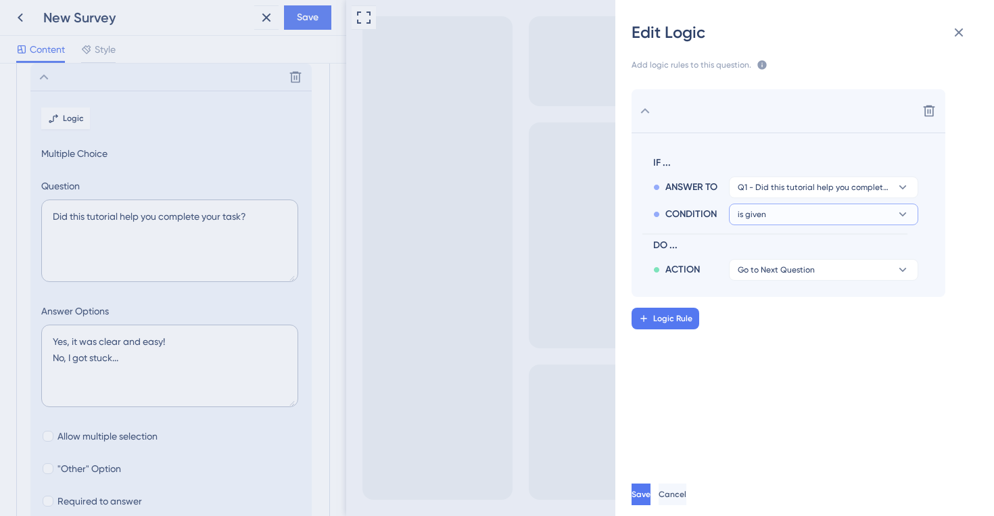
click at [765, 207] on button "is given" at bounding box center [823, 215] width 189 height 22
click at [759, 179] on button "Q1 - Did this tutorial help you complete your task?" at bounding box center [823, 187] width 189 height 22
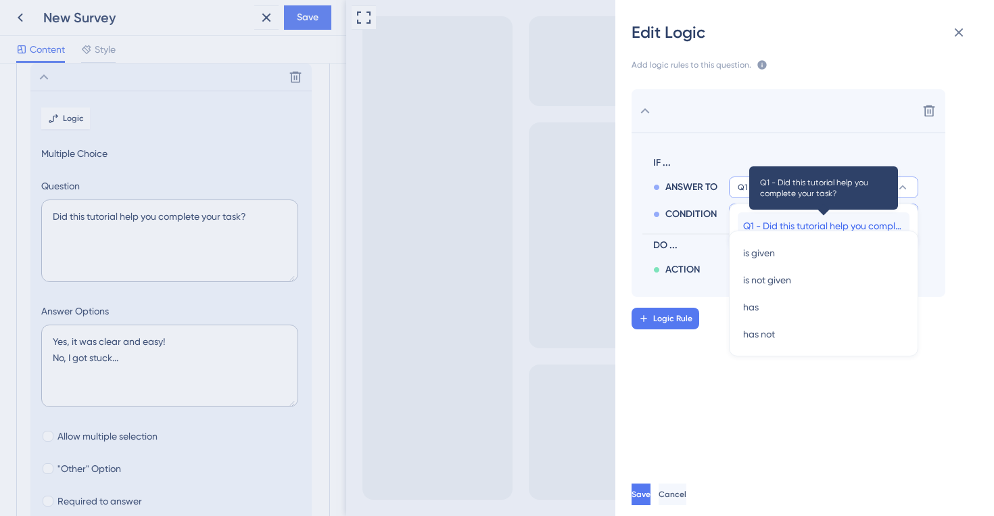
click at [752, 221] on span "Q1 - Did this tutorial help you complete your task?" at bounding box center [823, 226] width 161 height 16
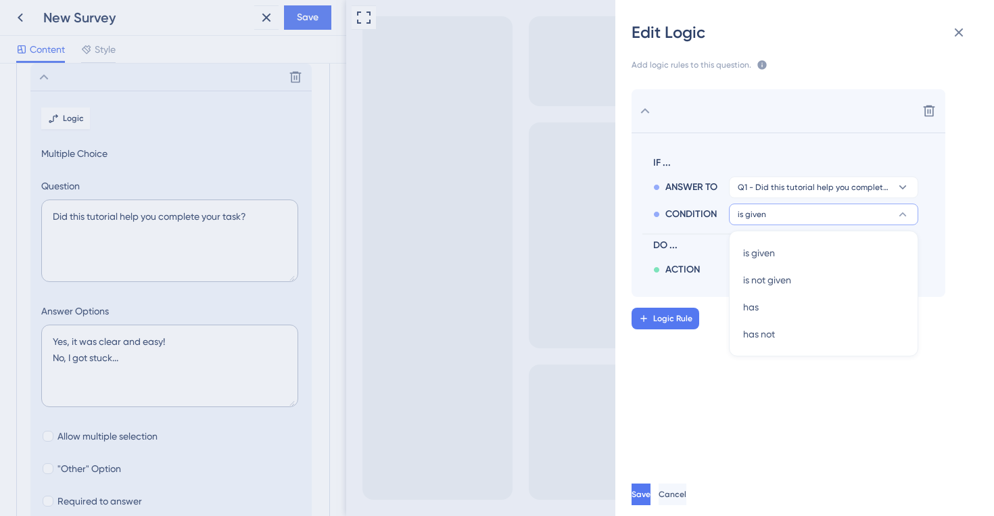
click at [744, 212] on span "is given" at bounding box center [752, 214] width 28 height 11
click at [752, 217] on span "is given" at bounding box center [752, 214] width 28 height 11
click at [760, 302] on div "has has" at bounding box center [823, 306] width 161 height 27
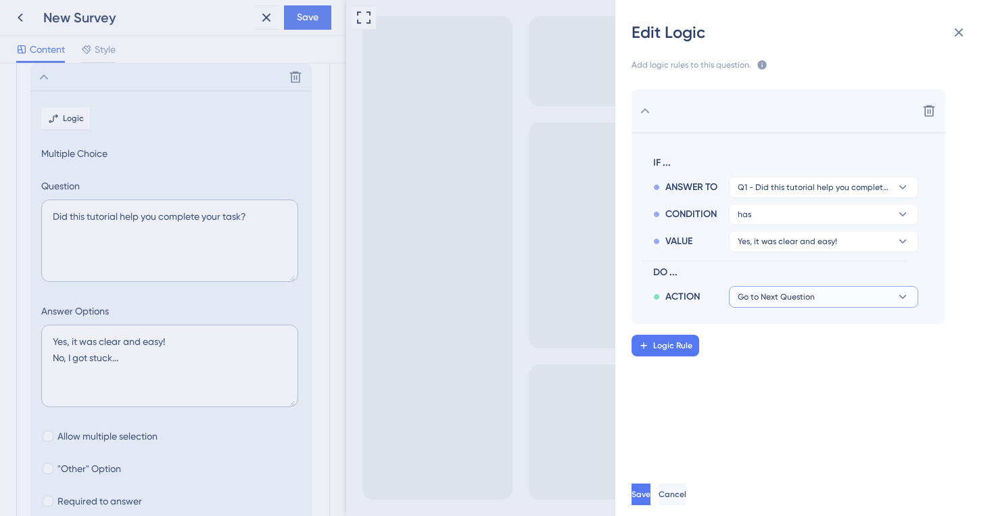
click at [750, 300] on span "Go to Next Question" at bounding box center [776, 296] width 77 height 11
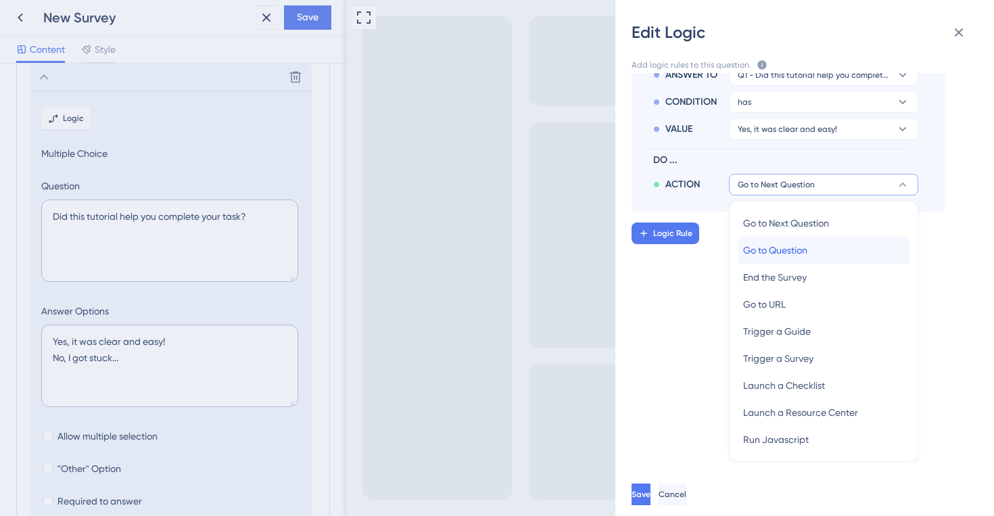
click at [747, 249] on span "Go to Question" at bounding box center [775, 250] width 64 height 16
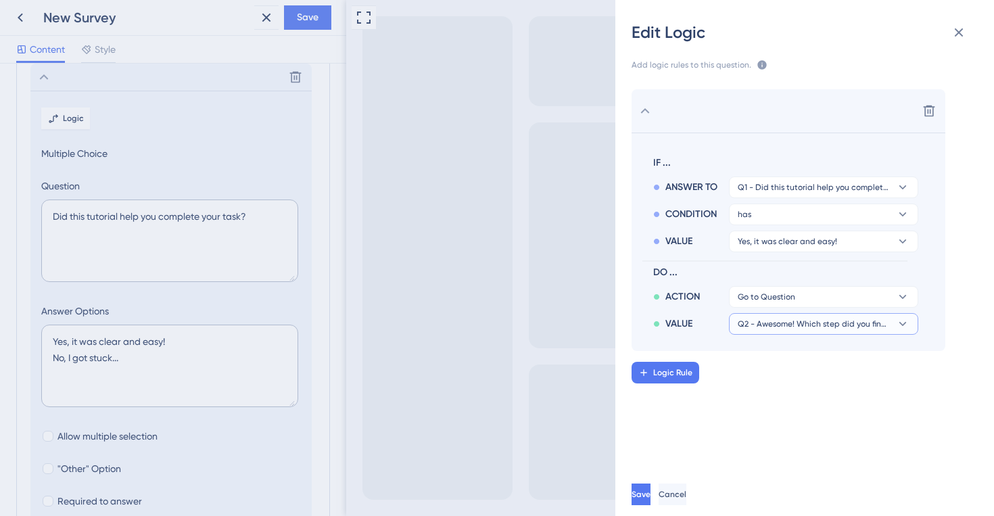
click at [757, 323] on span "Q2 - Awesome! Which step did you find most helpful in achieving your goal?" at bounding box center [814, 324] width 153 height 11
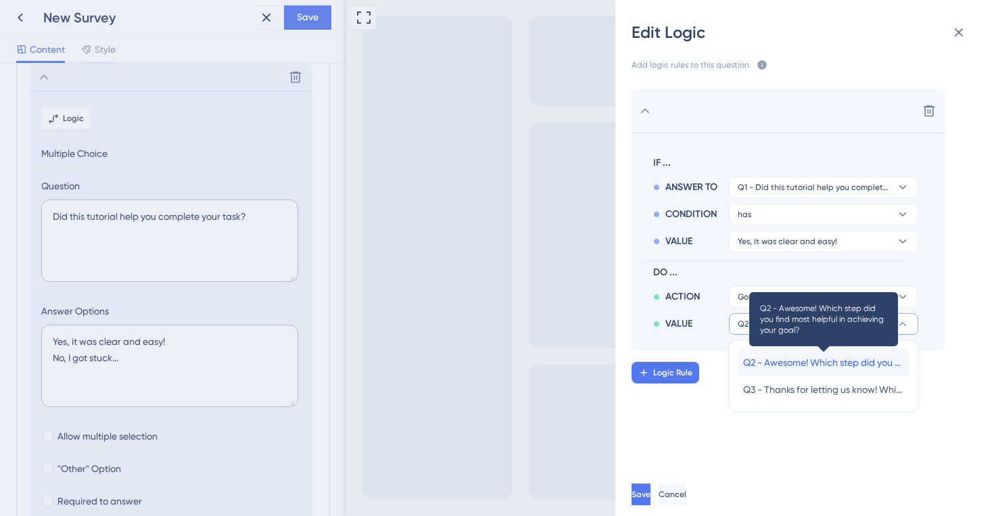
click at [760, 359] on span "Q2 - Awesome! Which step did you find most helpful in achieving your goal?" at bounding box center [823, 362] width 161 height 16
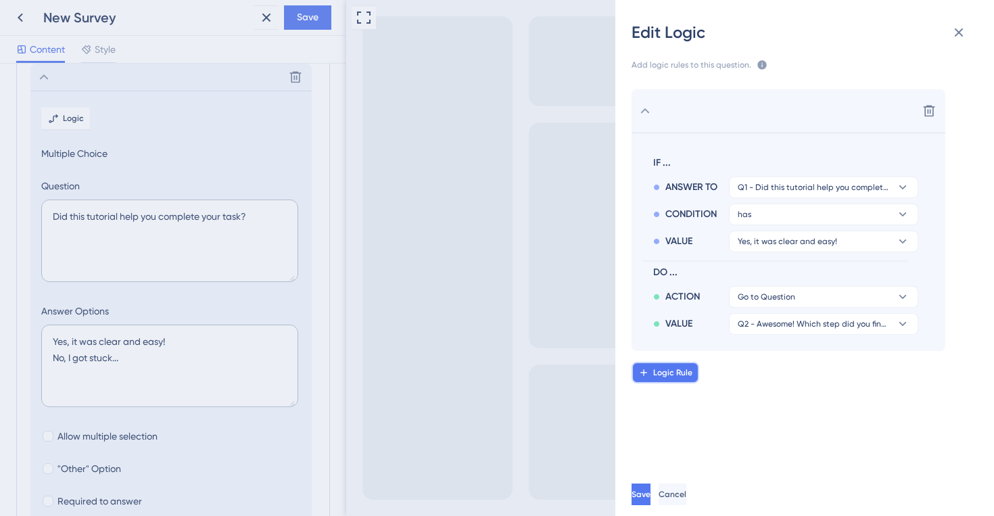
click at [657, 377] on span "Logic Rule" at bounding box center [672, 372] width 39 height 11
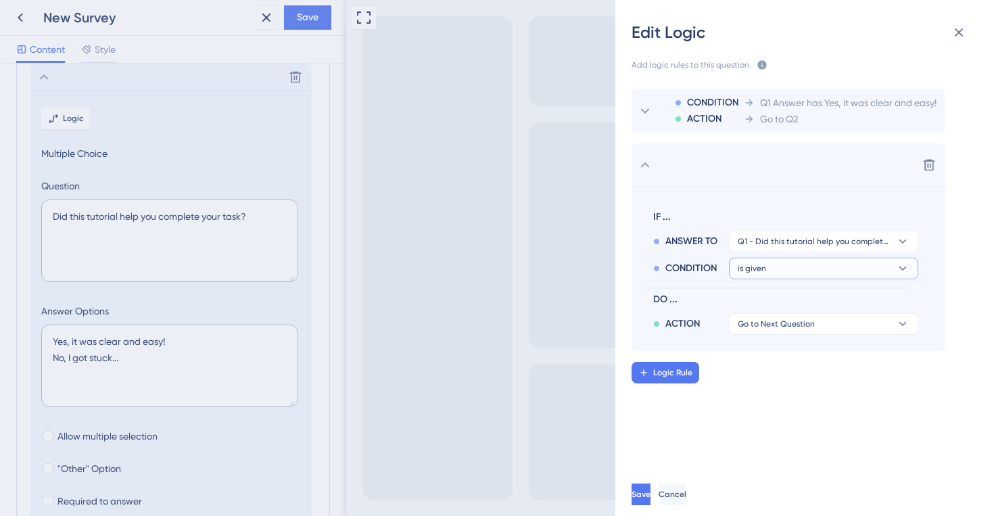
click at [764, 270] on span "is given" at bounding box center [752, 268] width 28 height 11
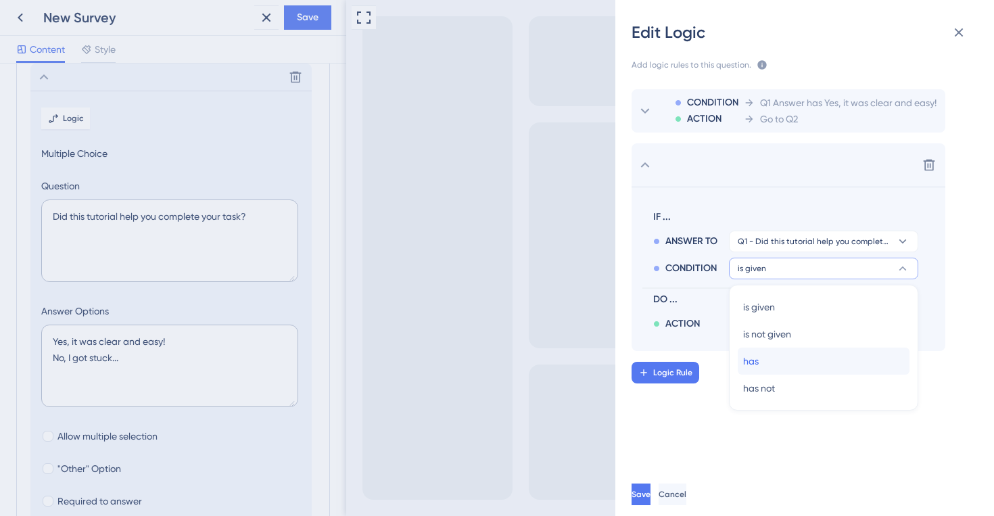
click at [749, 364] on span "has" at bounding box center [751, 361] width 16 height 16
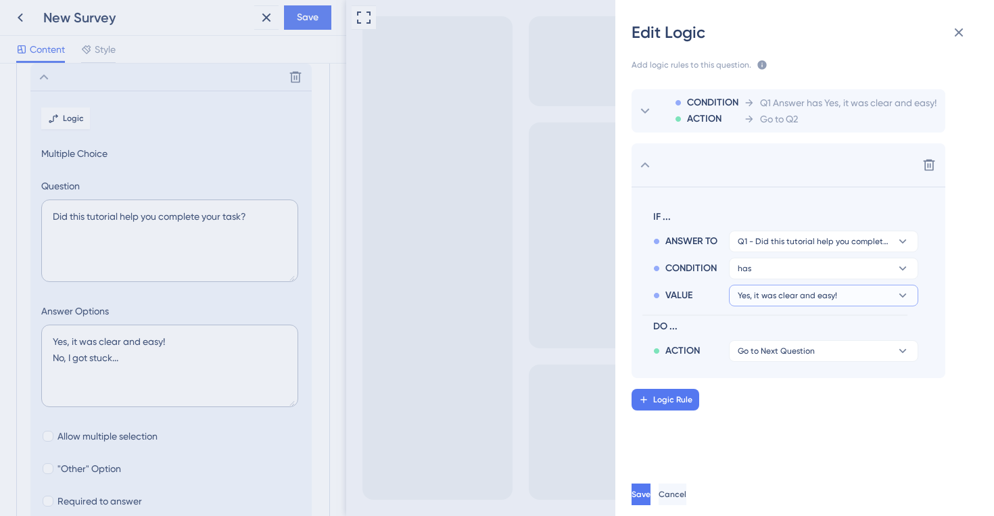
click at [755, 300] on span "Yes, it was clear and easy!" at bounding box center [787, 295] width 99 height 11
click at [742, 355] on button "No, I got stuck... No, I got stuck..." at bounding box center [824, 361] width 172 height 27
click at [757, 346] on span "Go to Next Question" at bounding box center [776, 351] width 77 height 11
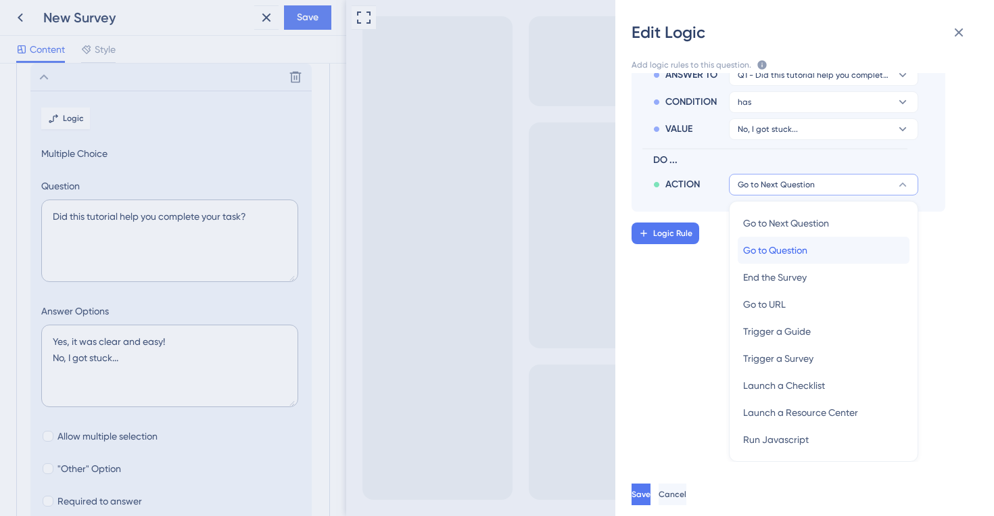
click at [743, 252] on span "Go to Question" at bounding box center [775, 250] width 64 height 16
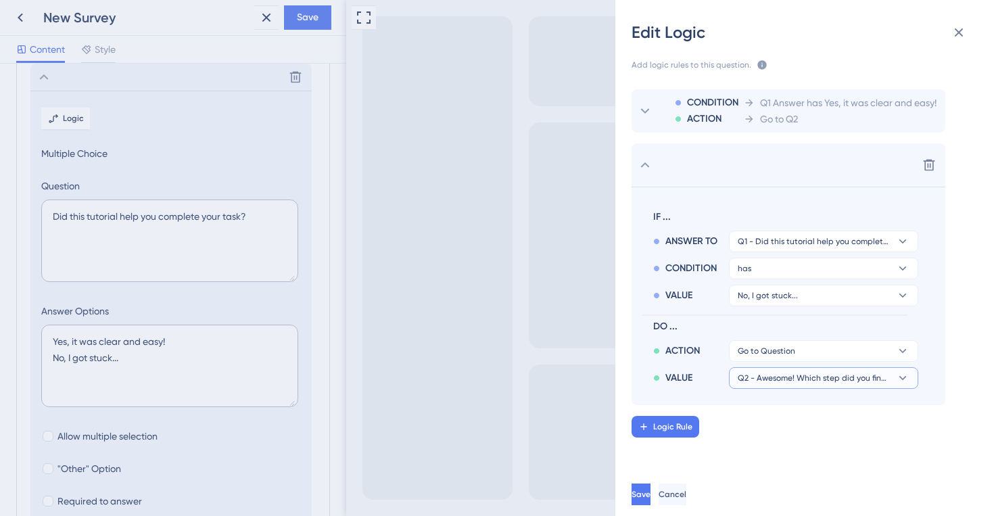
click at [749, 374] on span "Q2 - Awesome! Which step did you find most helpful in achieving your goal?" at bounding box center [814, 378] width 153 height 11
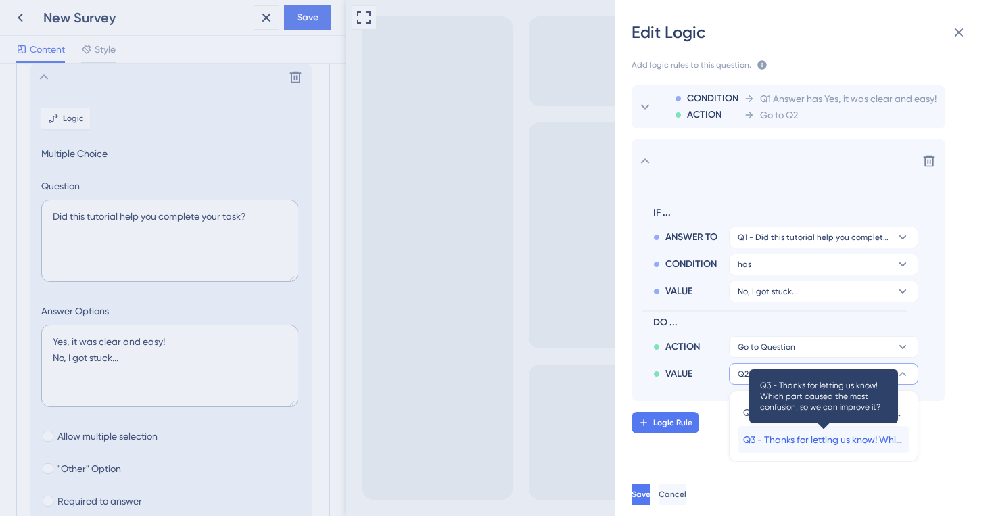
click at [749, 435] on span "Q3 - Thanks for letting us know! Which part caused the most confusion, so we ca…" at bounding box center [823, 439] width 161 height 16
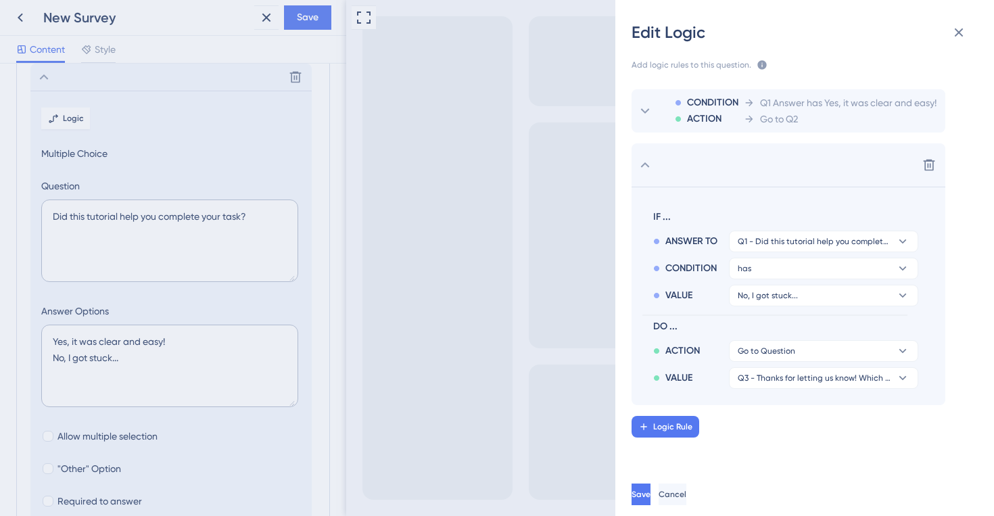
scroll to position [0, 0]
click at [734, 431] on div "Logic Rule" at bounding box center [821, 427] width 379 height 22
click at [652, 494] on span "Save" at bounding box center [642, 494] width 19 height 11
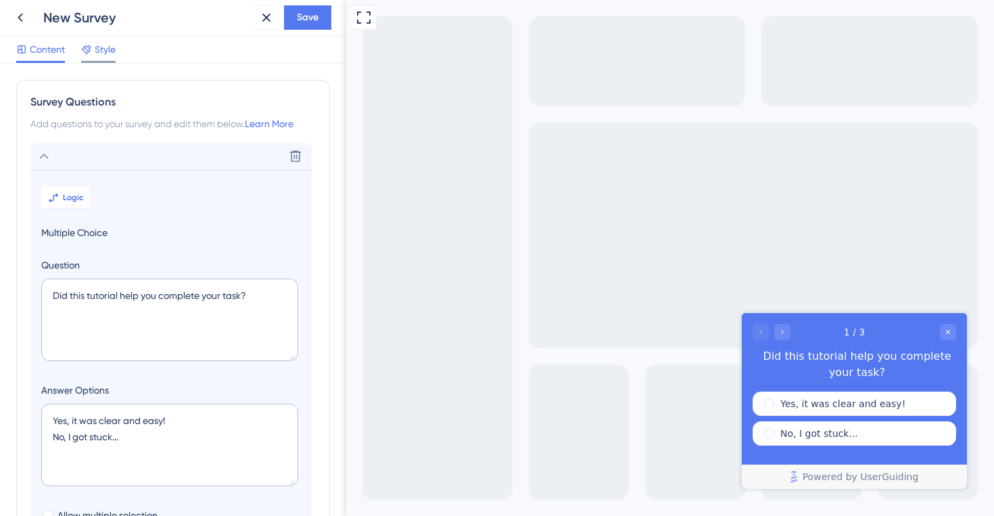
click at [84, 57] on div at bounding box center [86, 49] width 11 height 16
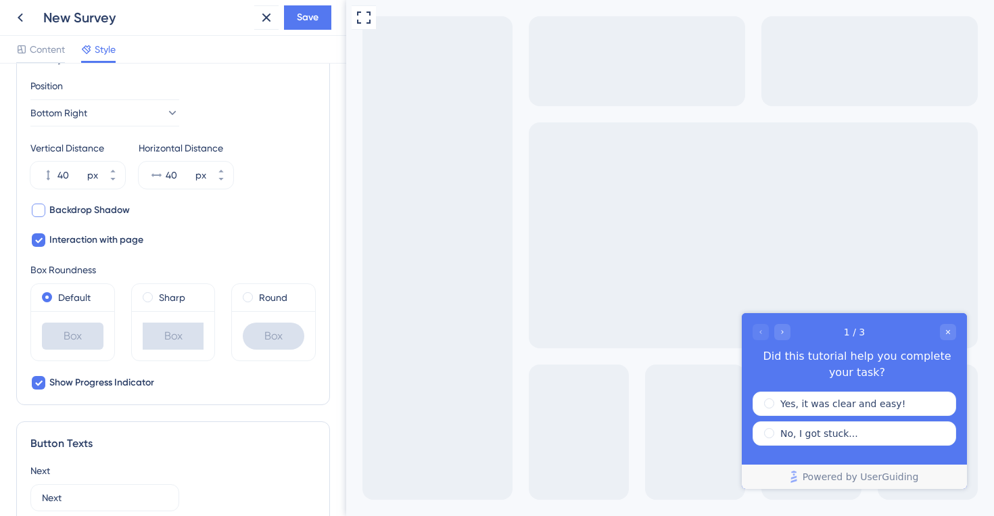
scroll to position [458, 0]
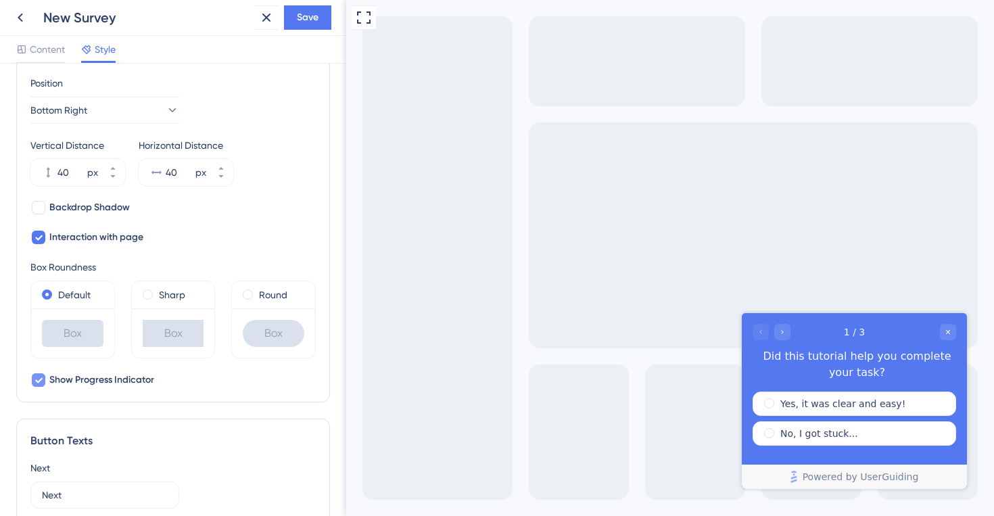
click at [37, 382] on icon at bounding box center [38, 380] width 8 height 11
checkbox input "false"
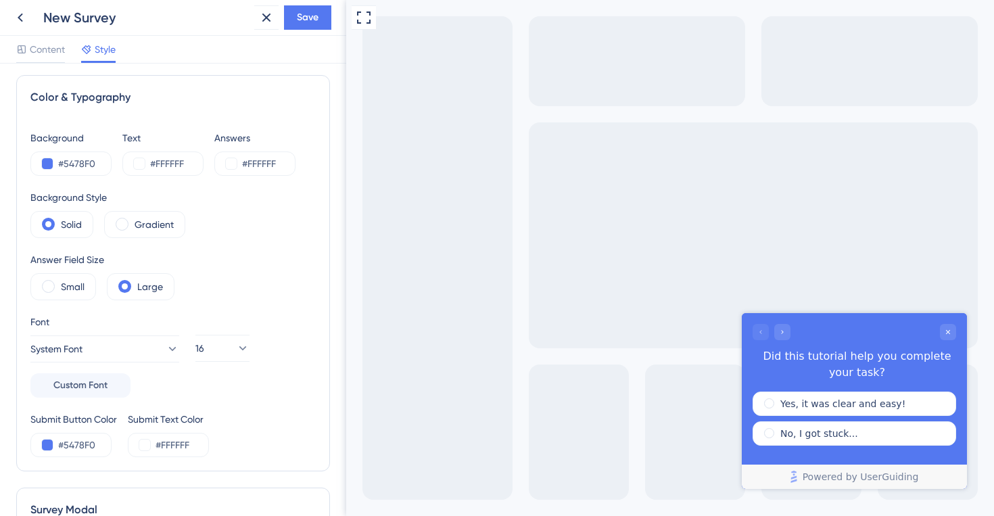
scroll to position [0, 0]
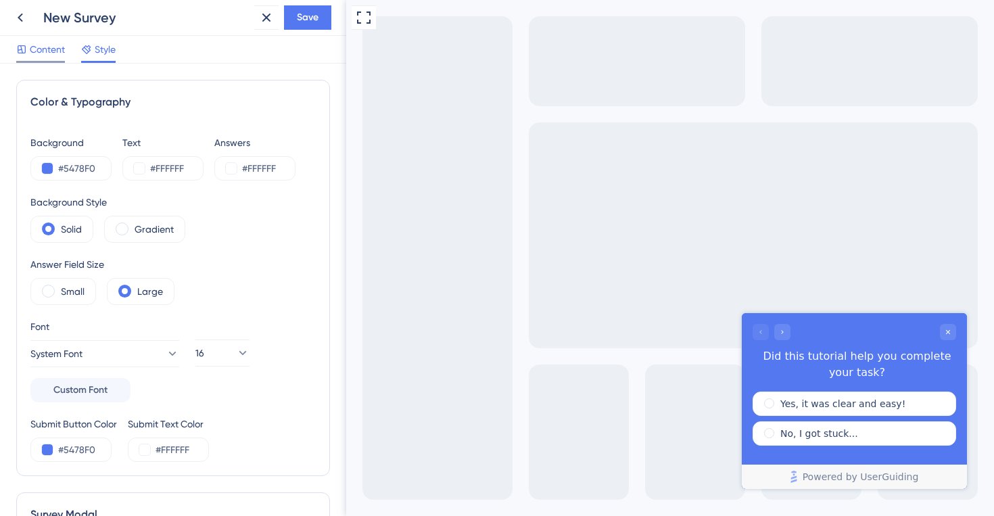
click at [0, 0] on div "Content" at bounding box center [0, 0] width 0 height 0
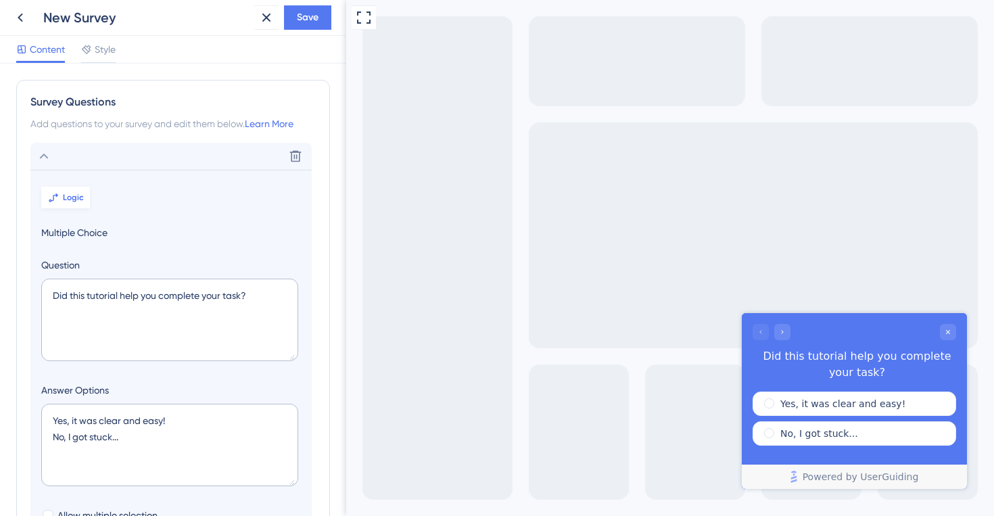
click at [53, 198] on icon at bounding box center [54, 197] width 6 height 5
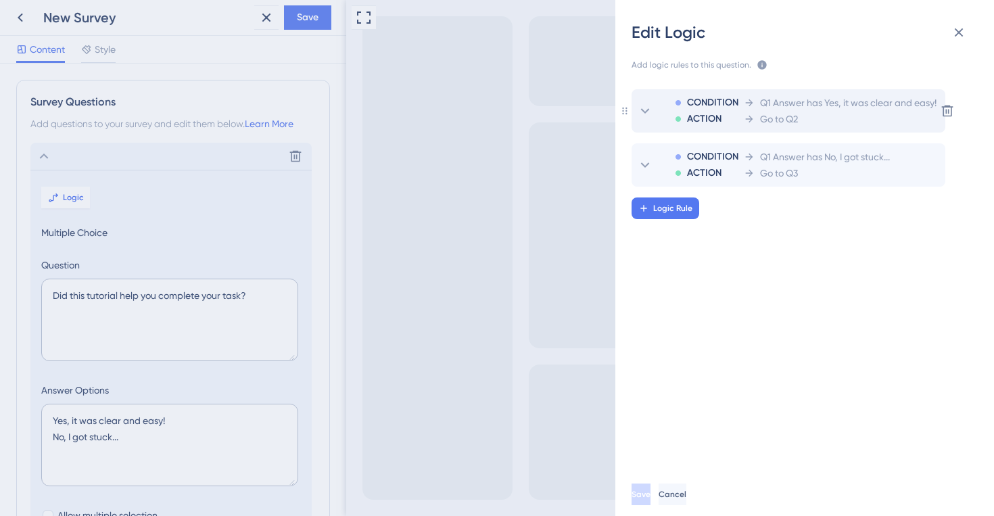
click at [641, 119] on div "CONDITION ACTION Q1 Answer has Yes, it was clear and easy! Go to Q2" at bounding box center [787, 110] width 300 height 43
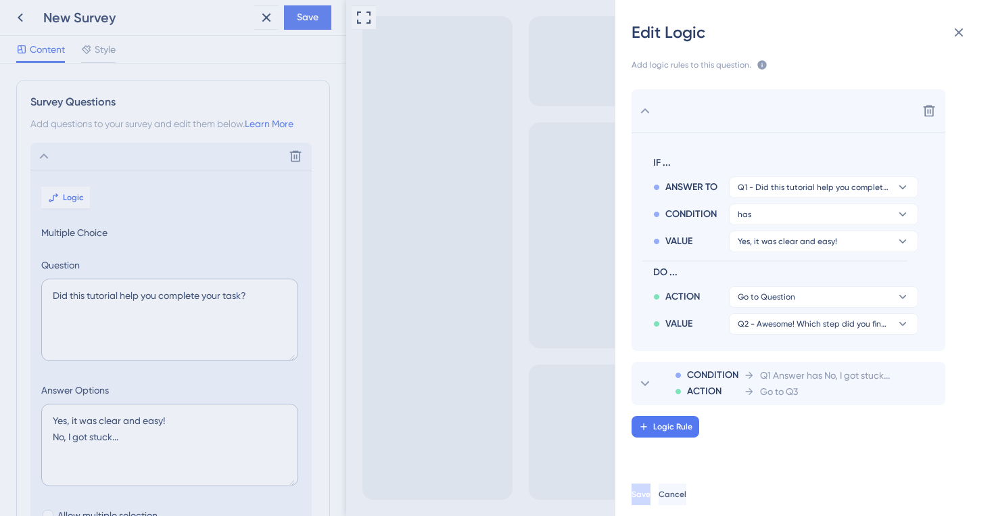
click at [960, 47] on div "Add logic rules to this question. The rules will apply after this question is a…" at bounding box center [810, 257] width 357 height 429
click at [960, 34] on icon at bounding box center [959, 32] width 16 height 16
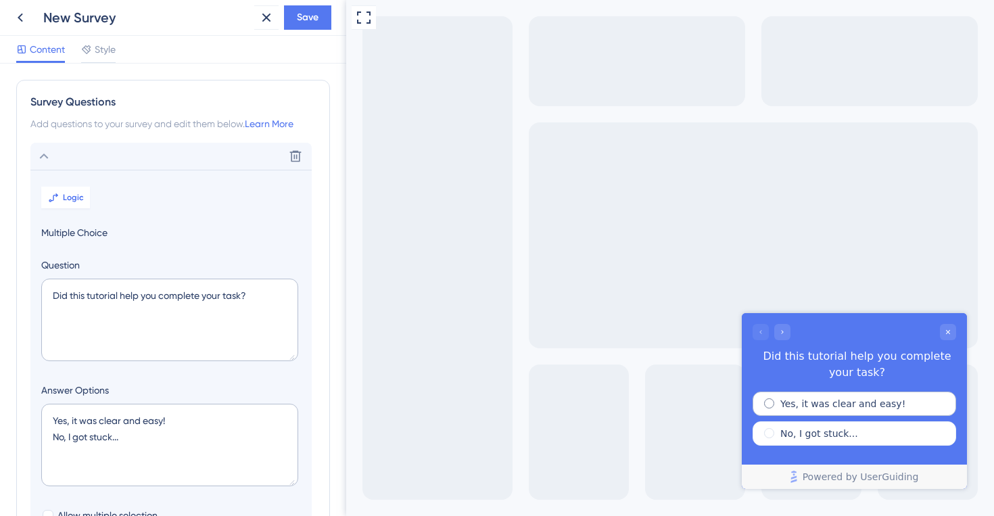
click at [798, 402] on label "Yes, it was clear and easy!" at bounding box center [842, 404] width 125 height 14
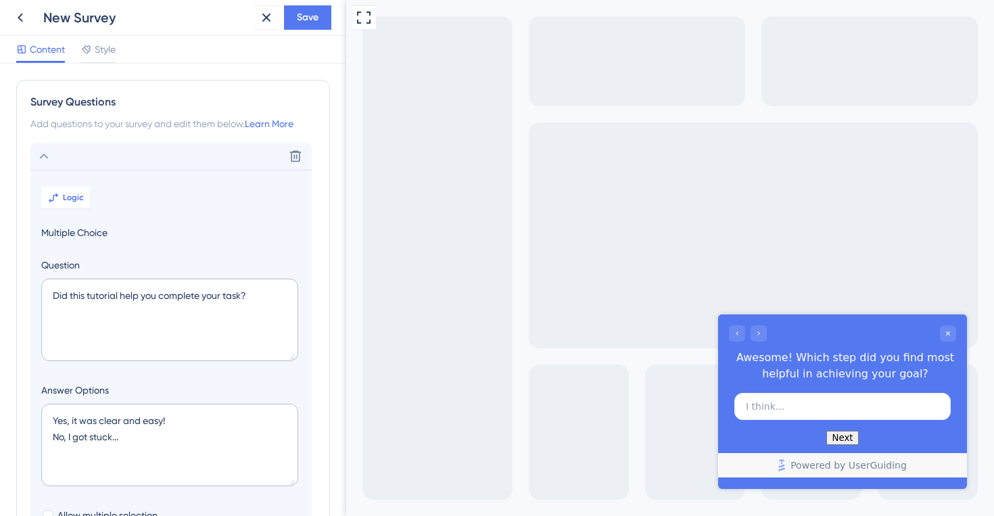
click at [842, 440] on button "Next" at bounding box center [842, 438] width 32 height 14
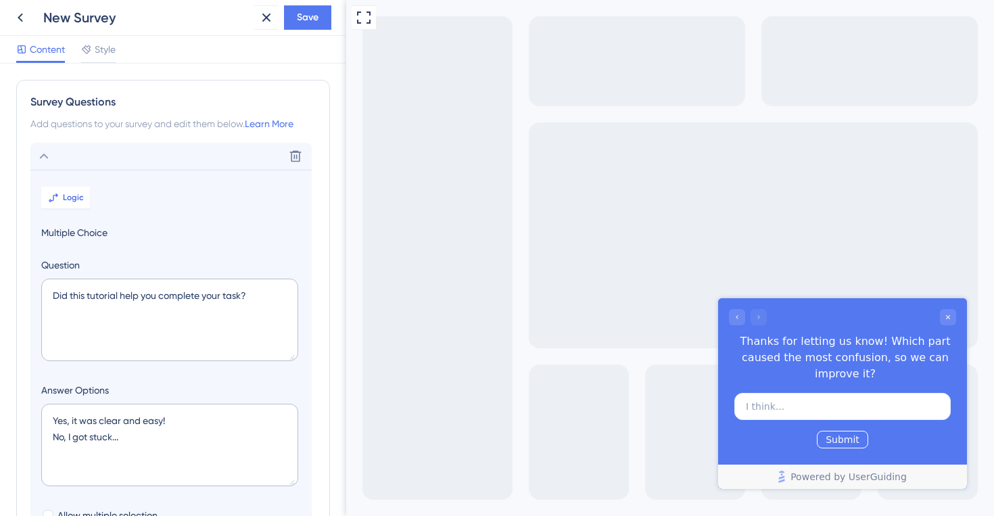
click at [841, 440] on button "Submit" at bounding box center [842, 440] width 51 height 18
click at [734, 319] on icon "Go to Question 2" at bounding box center [737, 317] width 8 height 8
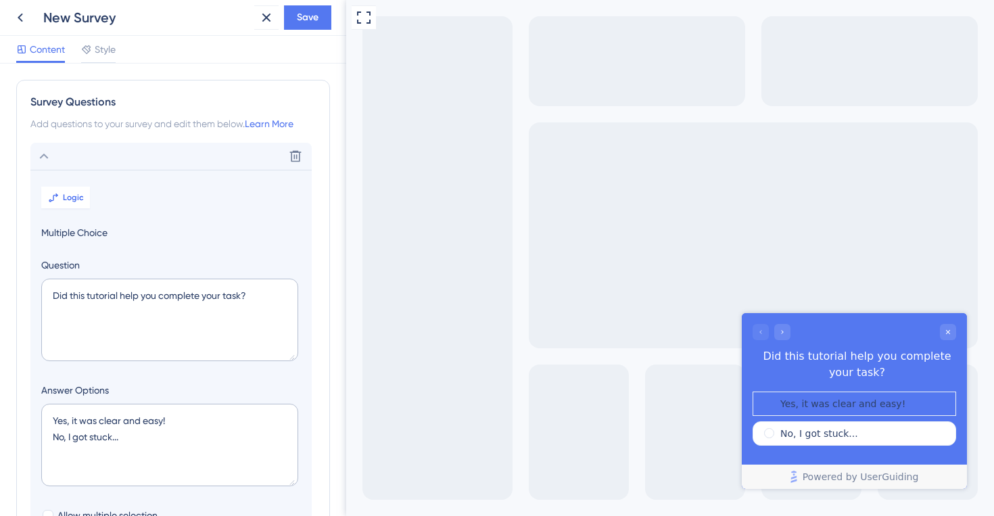
click at [764, 334] on div at bounding box center [772, 332] width 38 height 16
click at [775, 397] on span "radio group" at bounding box center [775, 397] width 0 height 0
click at [778, 399] on input "radio group" at bounding box center [778, 399] width 0 height 0
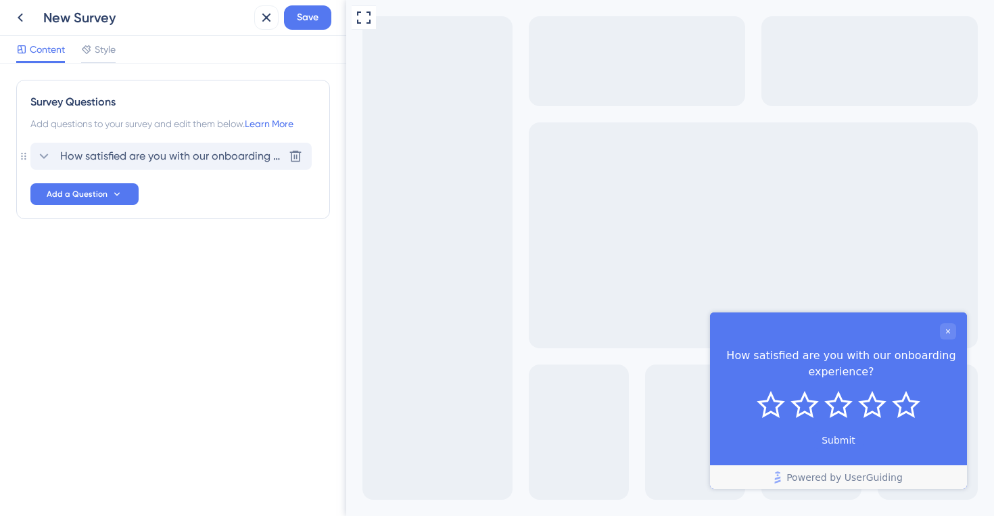
click at [72, 162] on span "How satisfied are you with our onboarding experience?" at bounding box center [171, 156] width 223 height 16
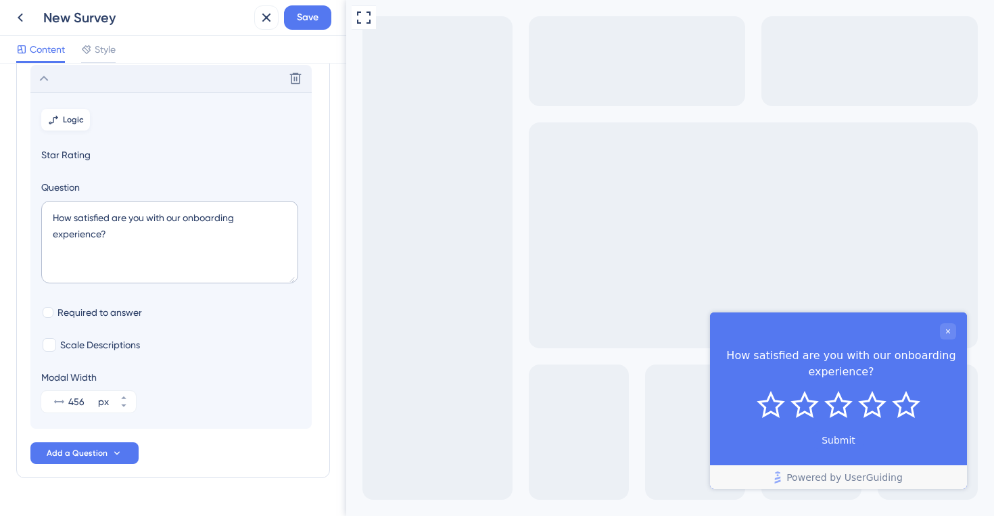
scroll to position [79, 0]
click at [62, 116] on button "Logic" at bounding box center [65, 119] width 49 height 22
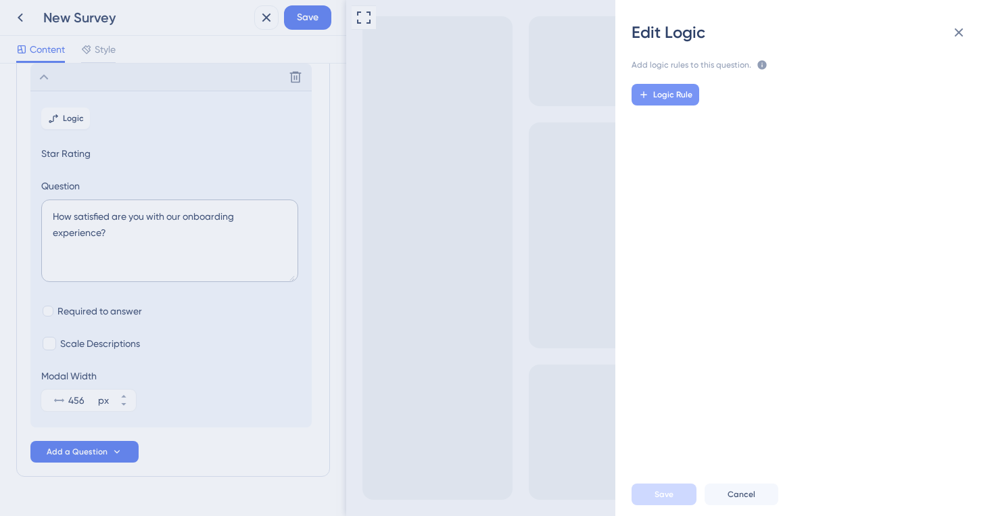
click at [678, 93] on span "Logic Rule" at bounding box center [672, 94] width 39 height 11
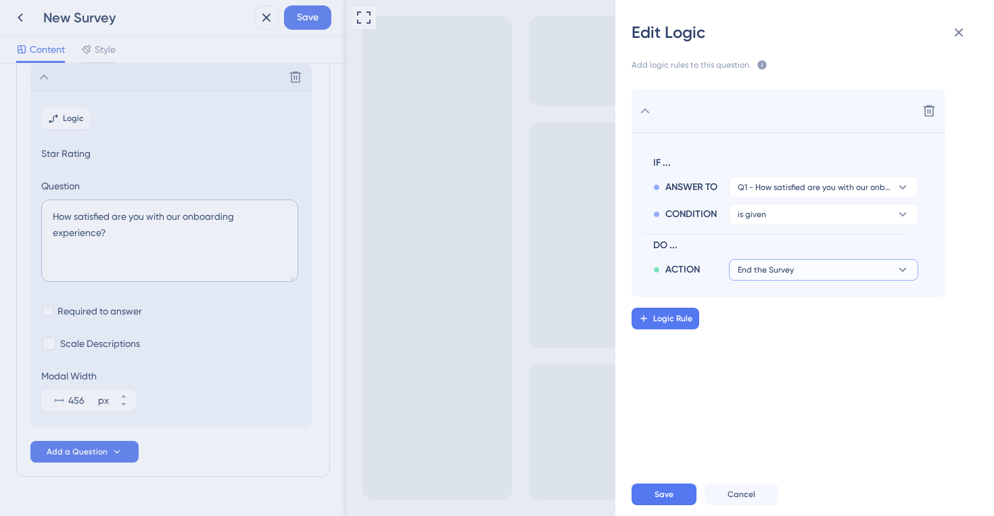
click at [811, 263] on button "End the Survey" at bounding box center [823, 270] width 189 height 22
